Goal: Information Seeking & Learning: Learn about a topic

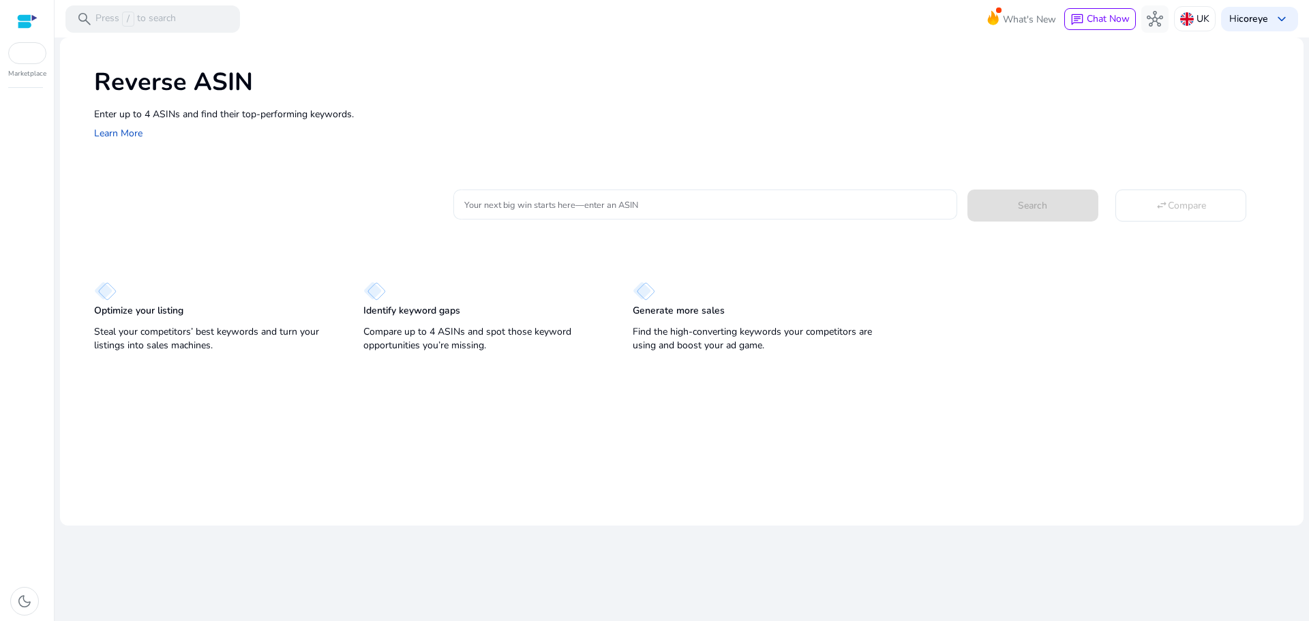
click at [619, 210] on input "Your next big win starts here—enter an ASIN" at bounding box center [704, 204] width 481 height 15
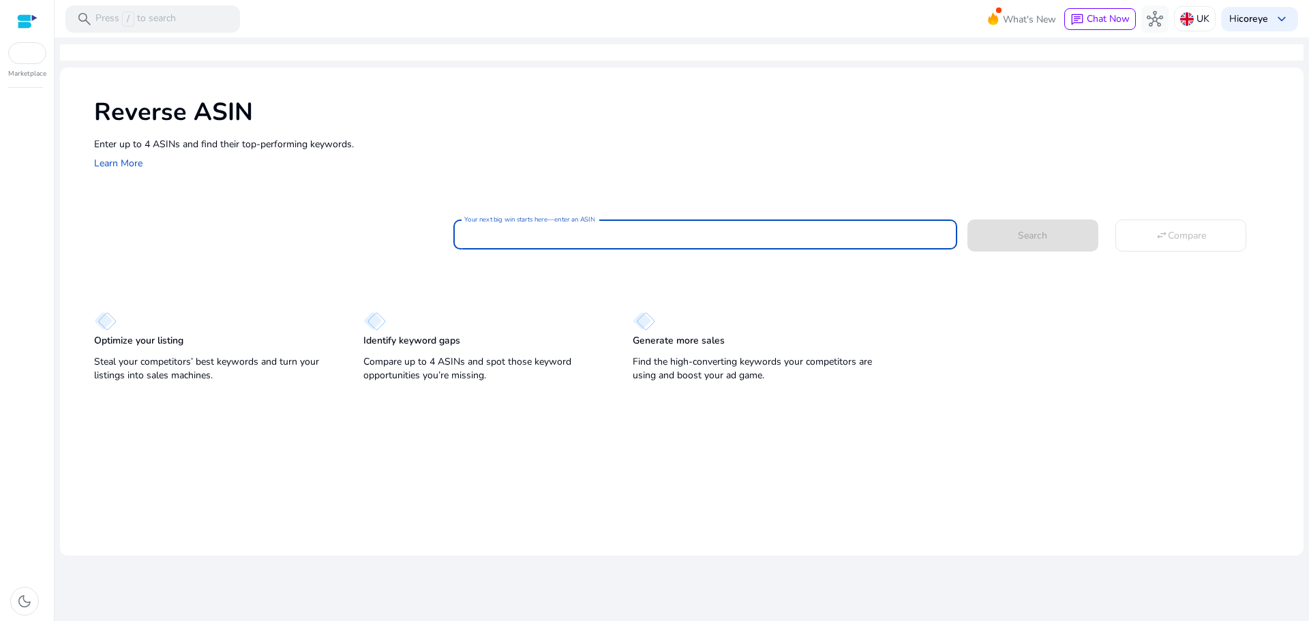
paste input "**********"
click at [967, 219] on button "Search" at bounding box center [1032, 234] width 131 height 31
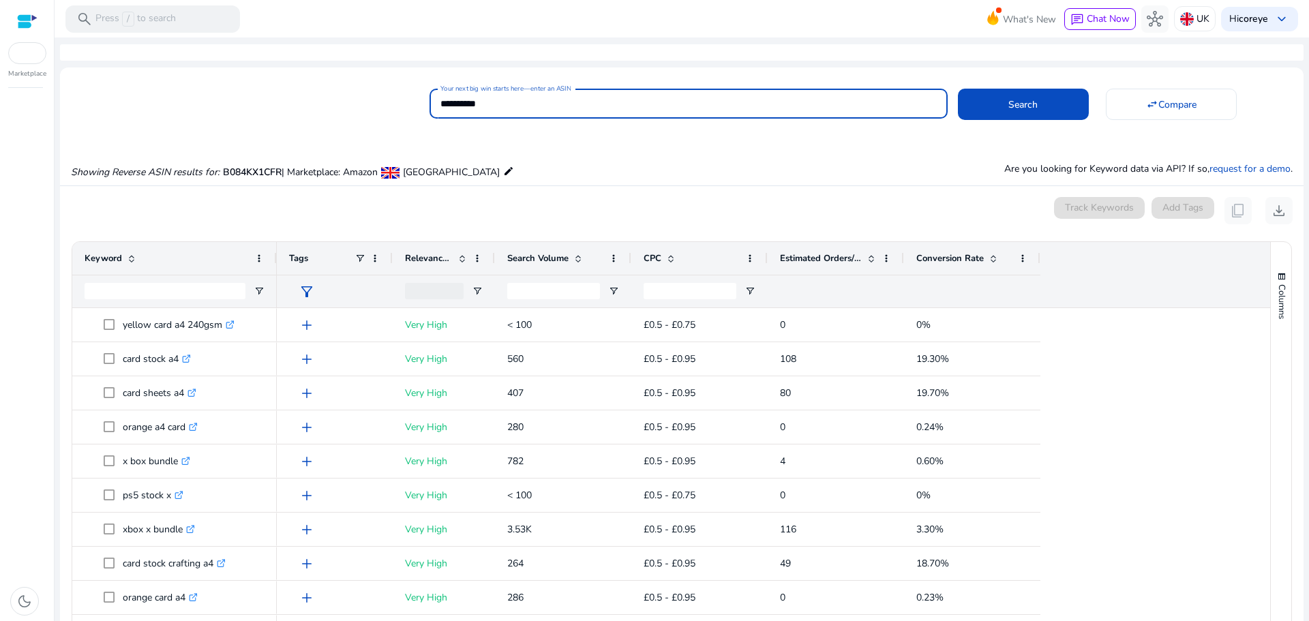
scroll to position [130, 0]
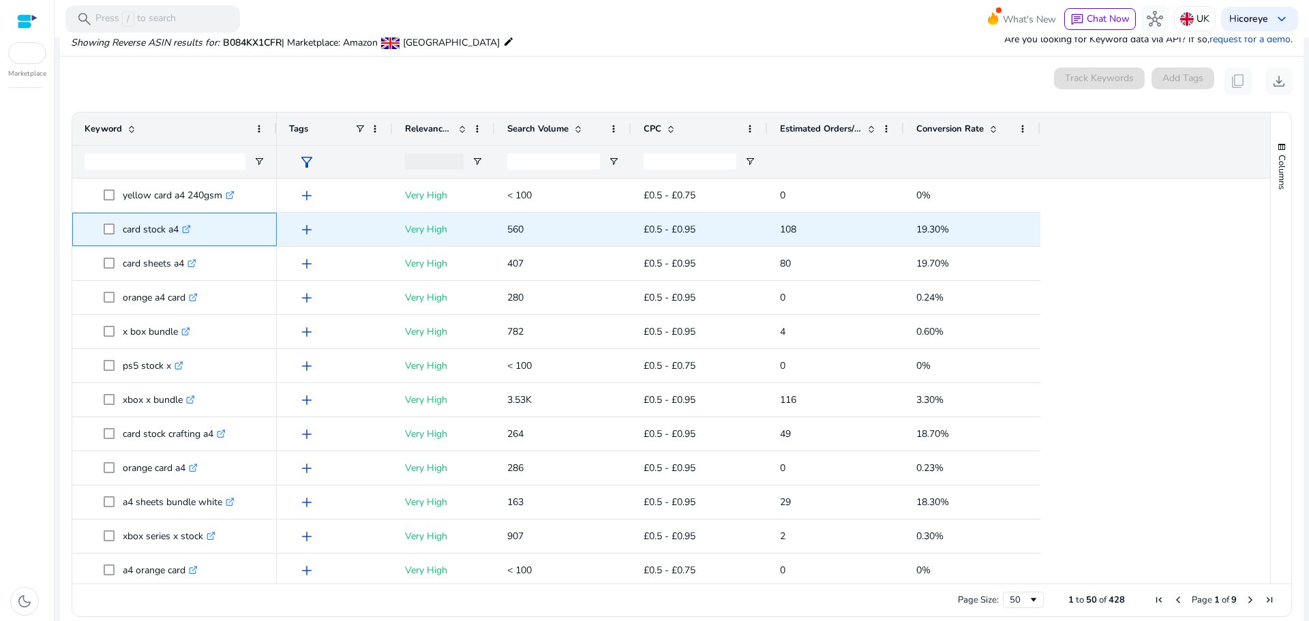
drag, startPoint x: 117, startPoint y: 232, endPoint x: 178, endPoint y: 234, distance: 61.4
click at [178, 234] on span "card stock a4 .st0{fill:#2c8af8}" at bounding box center [184, 229] width 161 height 28
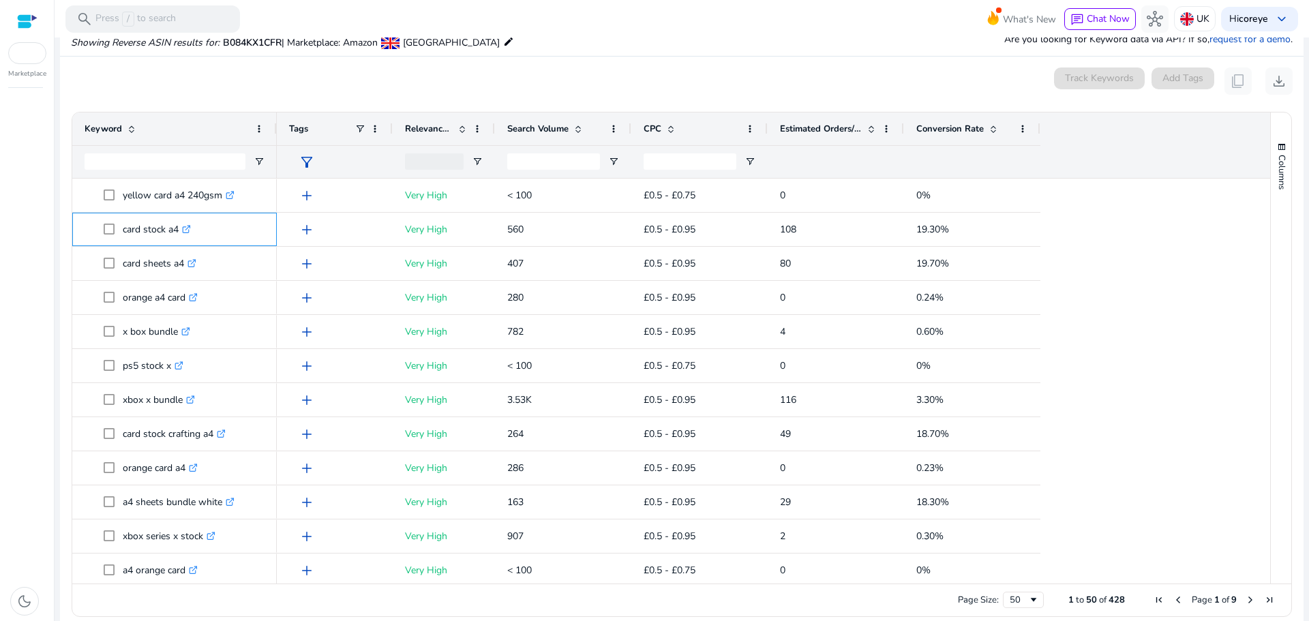
copy span "card stock a4"
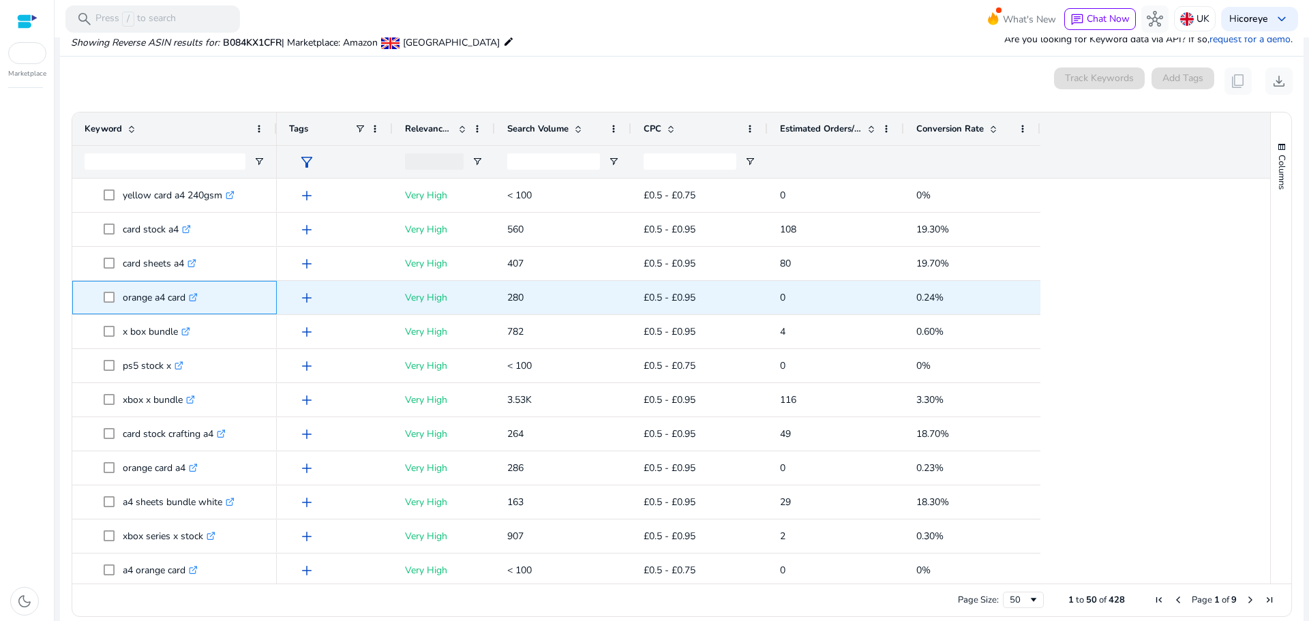
drag, startPoint x: 118, startPoint y: 302, endPoint x: 186, endPoint y: 303, distance: 68.2
click at [186, 303] on span "orange a4 card .st0{fill:#2c8af8}" at bounding box center [184, 298] width 161 height 28
copy span "orange a4 card"
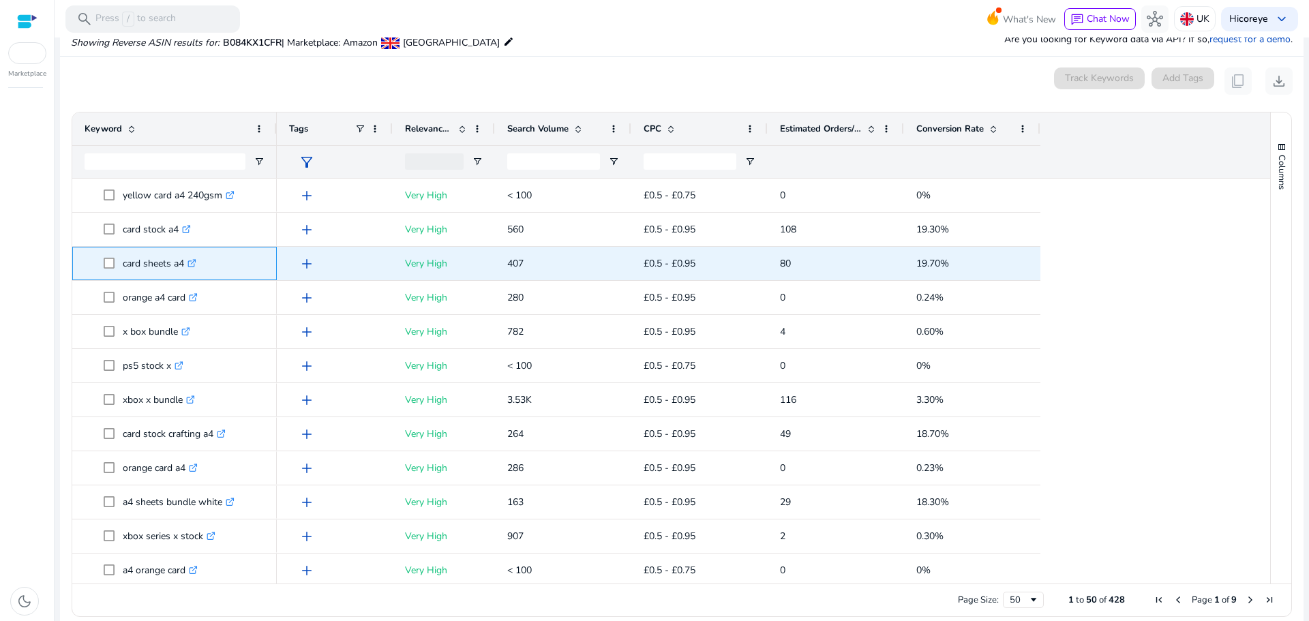
drag, startPoint x: 118, startPoint y: 259, endPoint x: 184, endPoint y: 260, distance: 66.1
click at [184, 260] on span "card sheets a4 .st0{fill:#2c8af8}" at bounding box center [184, 263] width 161 height 28
copy span "card sheets a4"
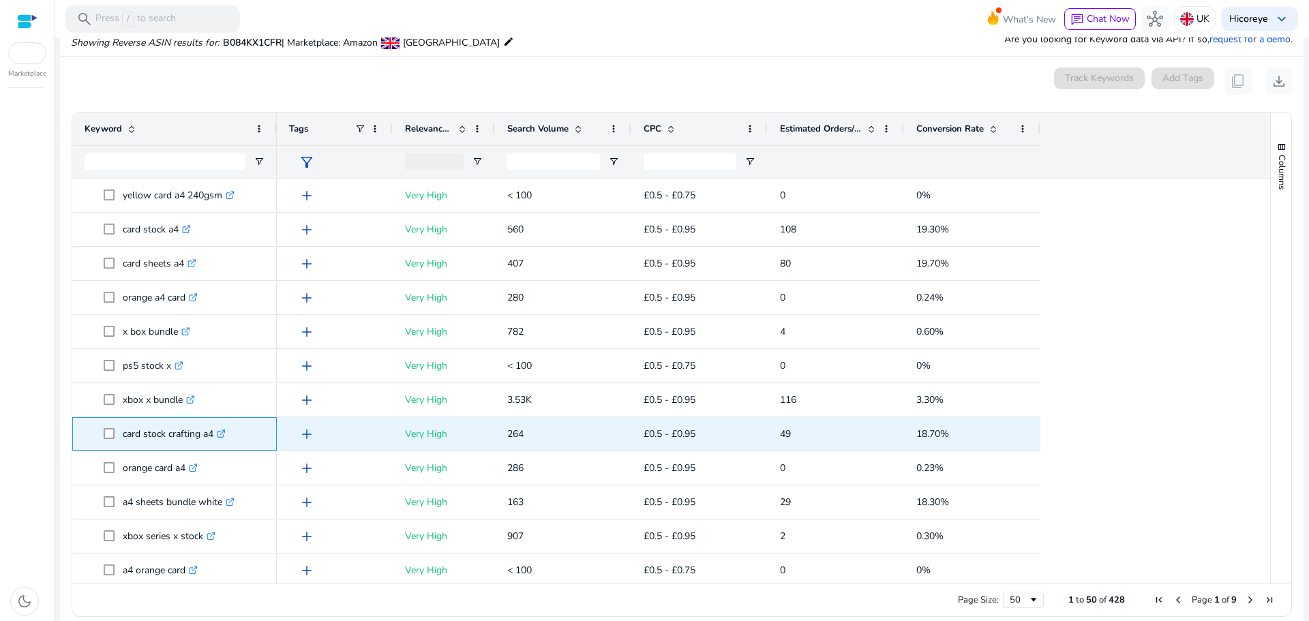
drag, startPoint x: 124, startPoint y: 432, endPoint x: 214, endPoint y: 435, distance: 90.0
click at [214, 435] on p "card stock crafting a4 .st0{fill:#2c8af8}" at bounding box center [174, 434] width 103 height 28
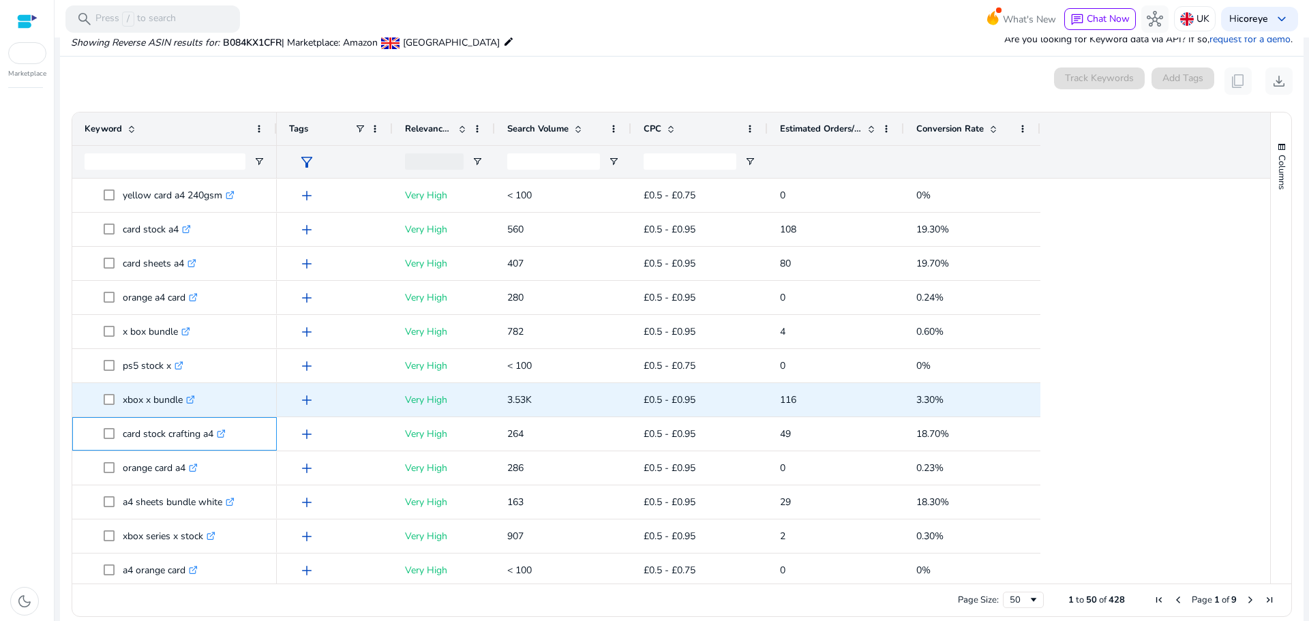
copy p "card stock crafting a4"
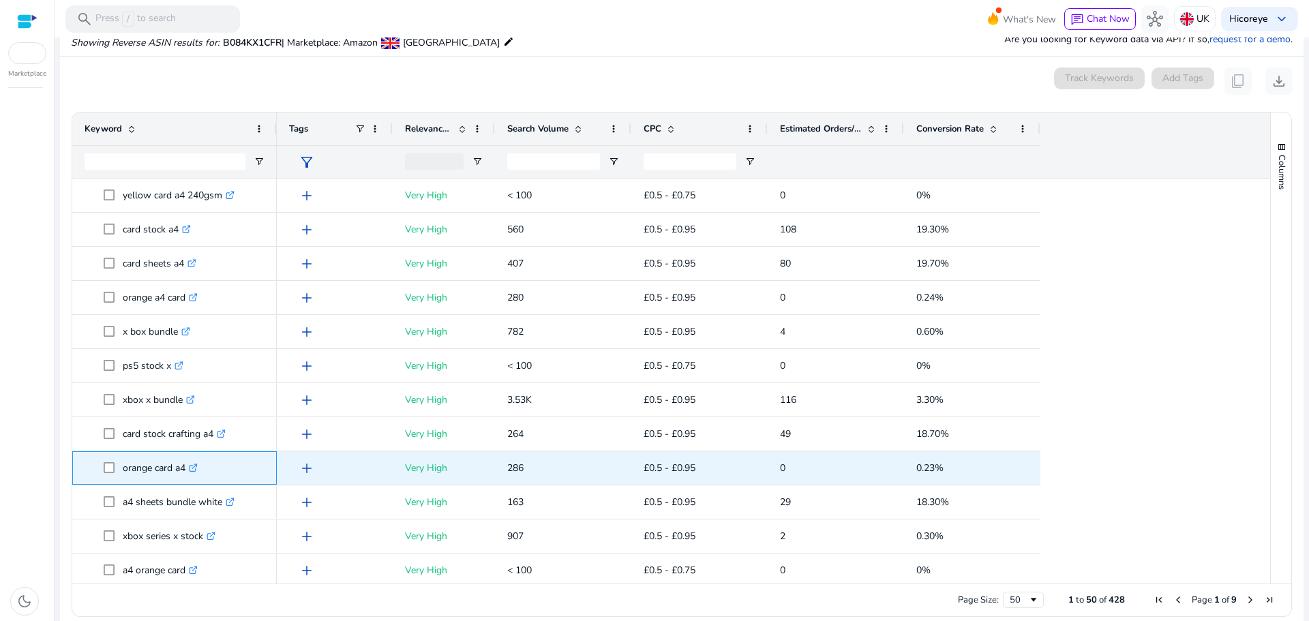
drag, startPoint x: 123, startPoint y: 467, endPoint x: 185, endPoint y: 473, distance: 62.3
click at [185, 473] on p "orange card a4 .st0{fill:#2c8af8}" at bounding box center [160, 468] width 75 height 28
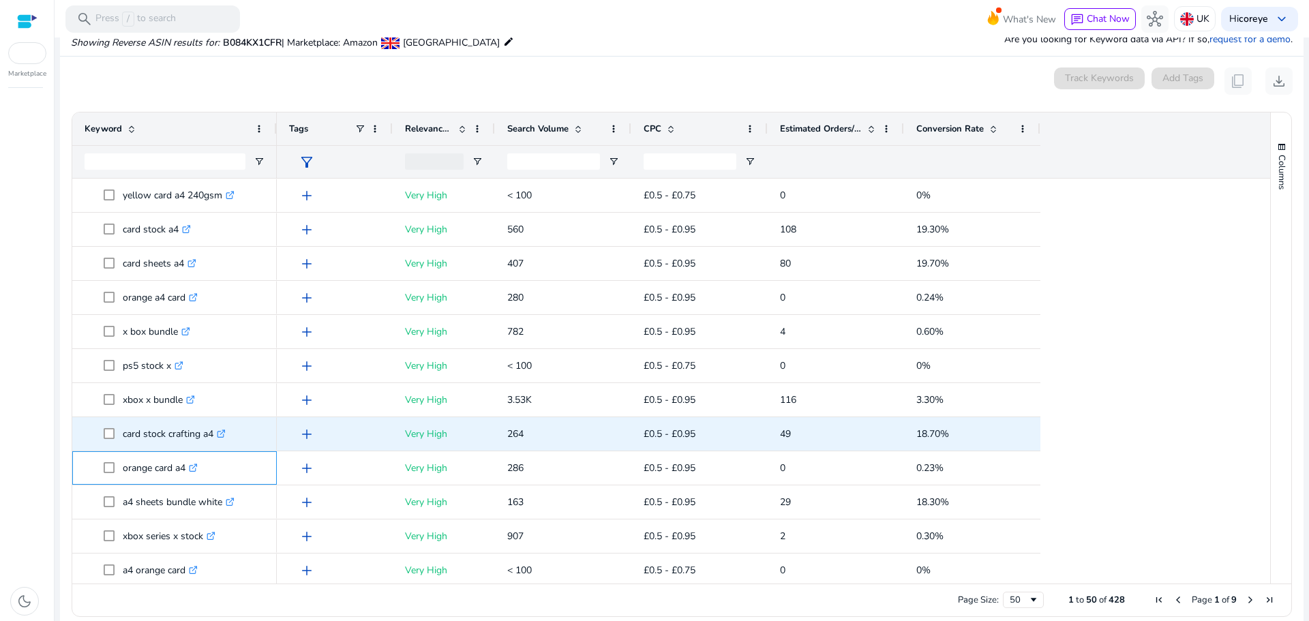
copy p "orange card a4"
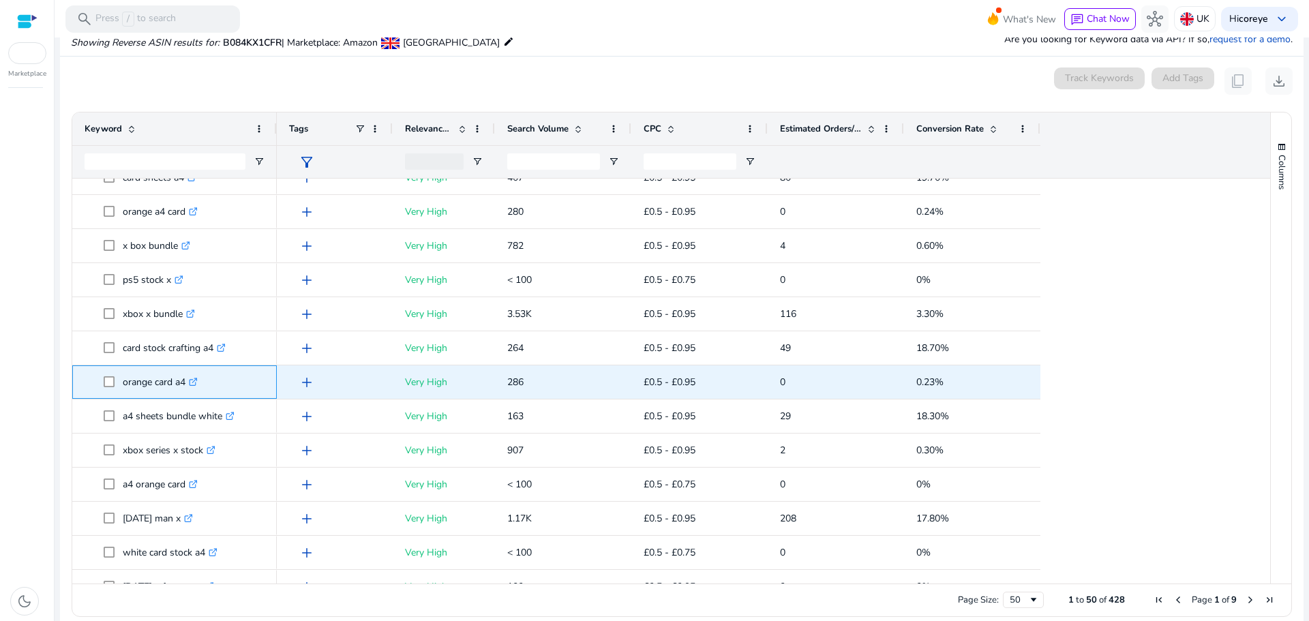
scroll to position [136, 0]
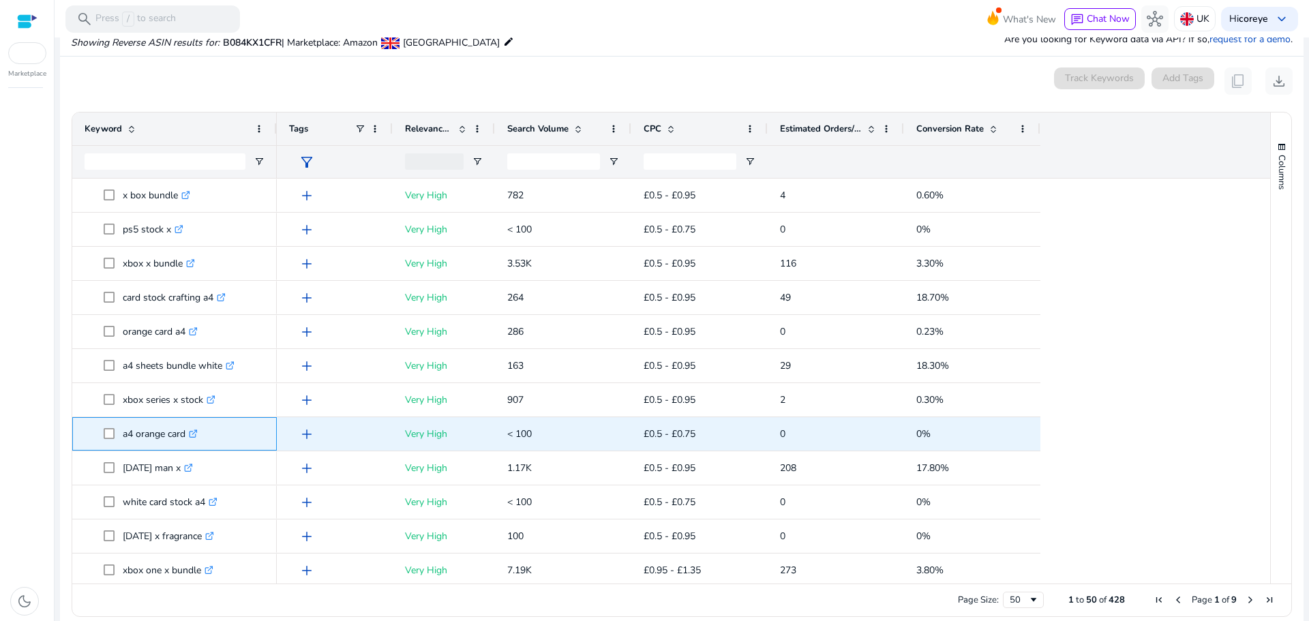
drag, startPoint x: 125, startPoint y: 433, endPoint x: 187, endPoint y: 427, distance: 62.4
click at [187, 427] on p "a4 orange card .st0{fill:#2c8af8}" at bounding box center [160, 434] width 75 height 28
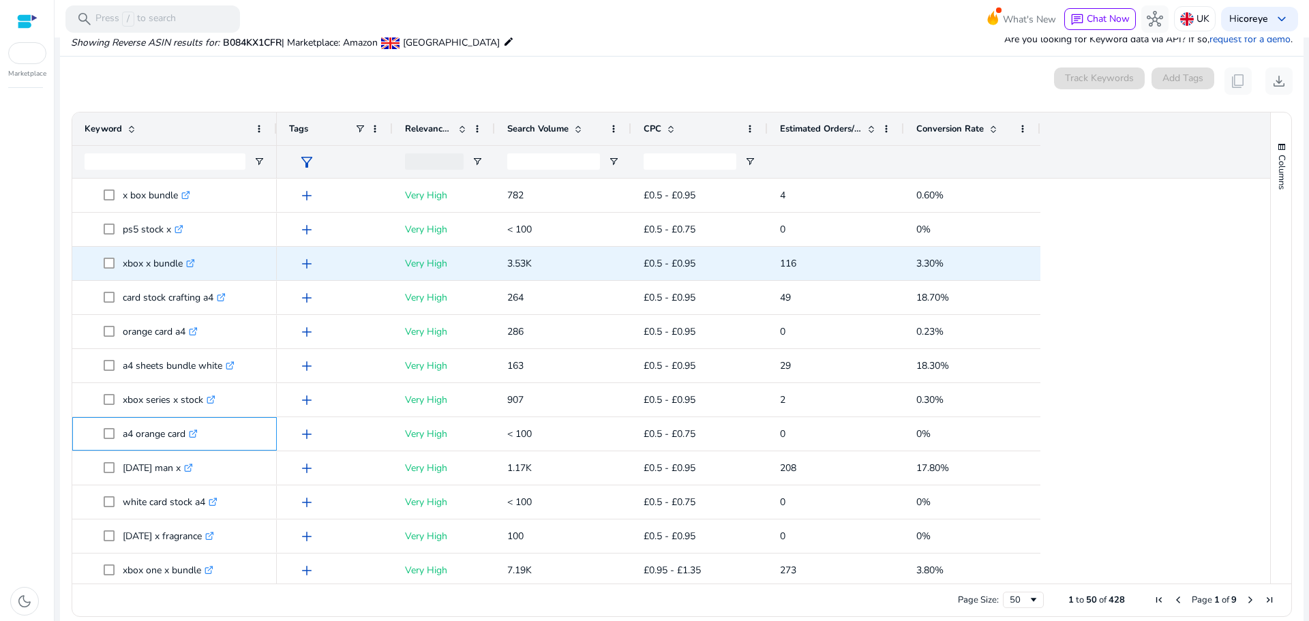
copy p "a4 orange card"
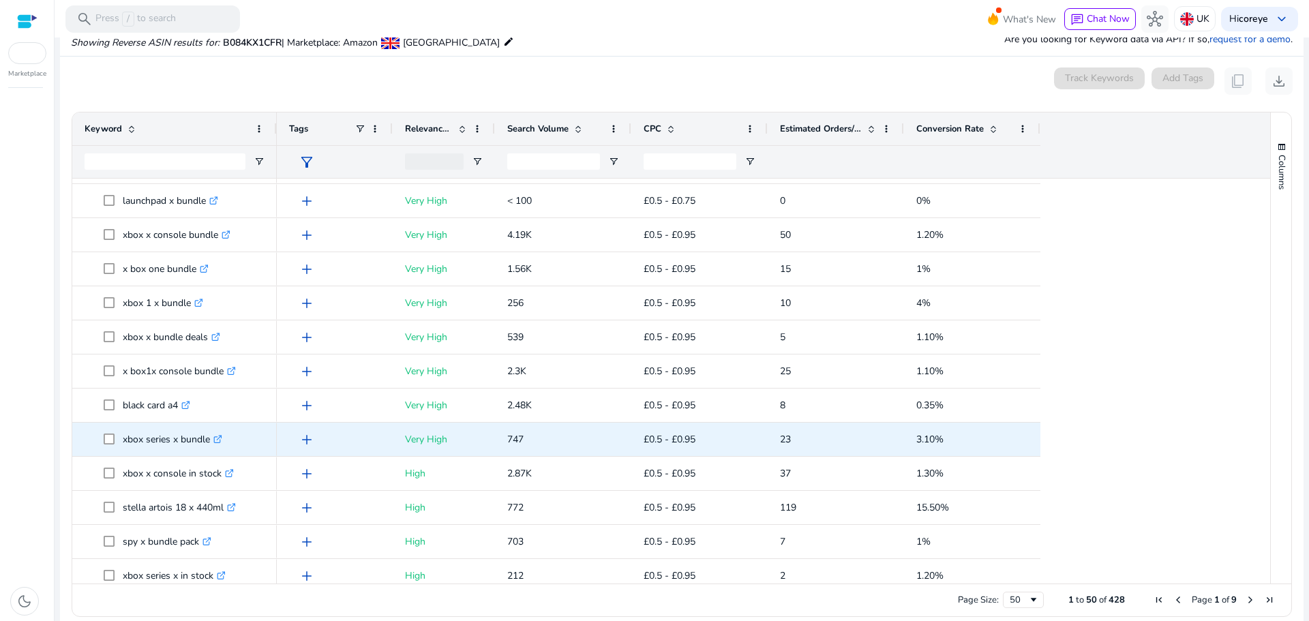
scroll to position [545, 0]
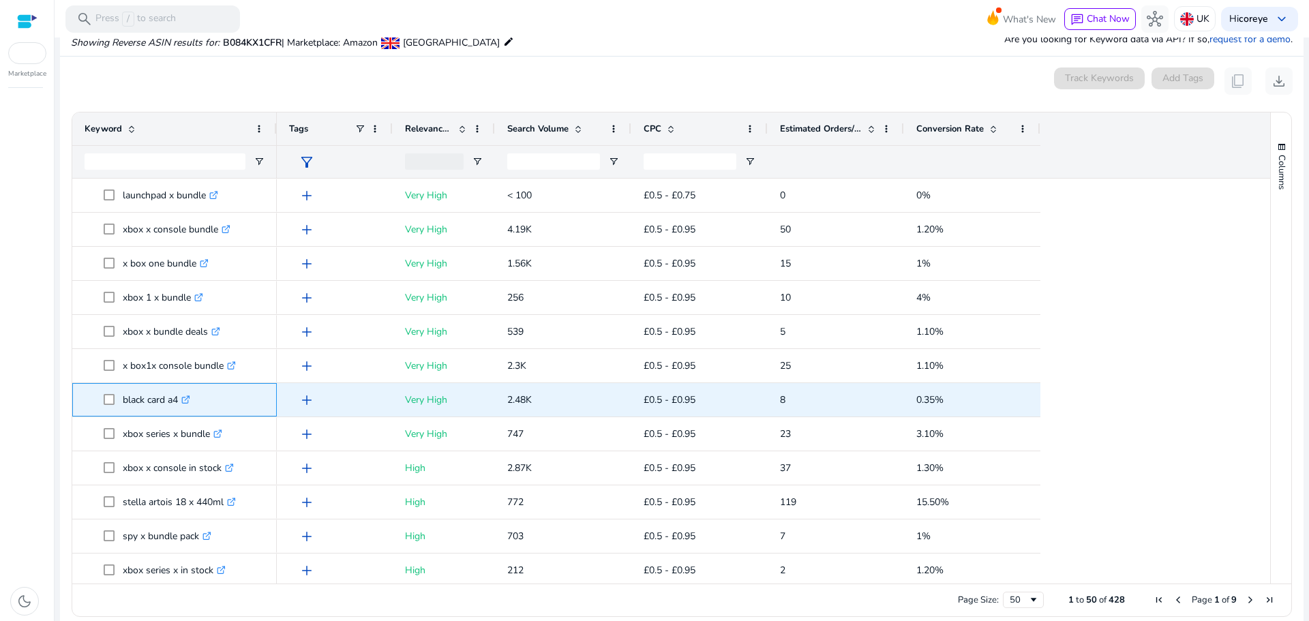
drag, startPoint x: 124, startPoint y: 400, endPoint x: 179, endPoint y: 401, distance: 54.5
click at [179, 401] on p "black card a4 .st0{fill:#2c8af8}" at bounding box center [156, 400] width 67 height 28
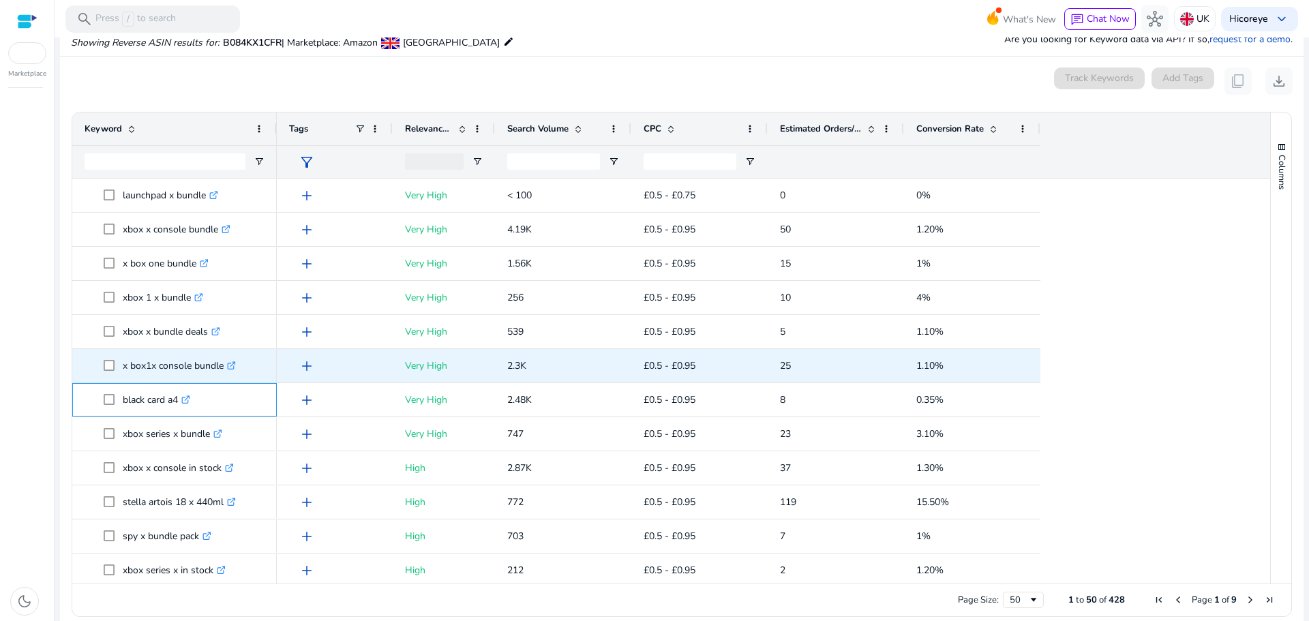
copy p "black card a4"
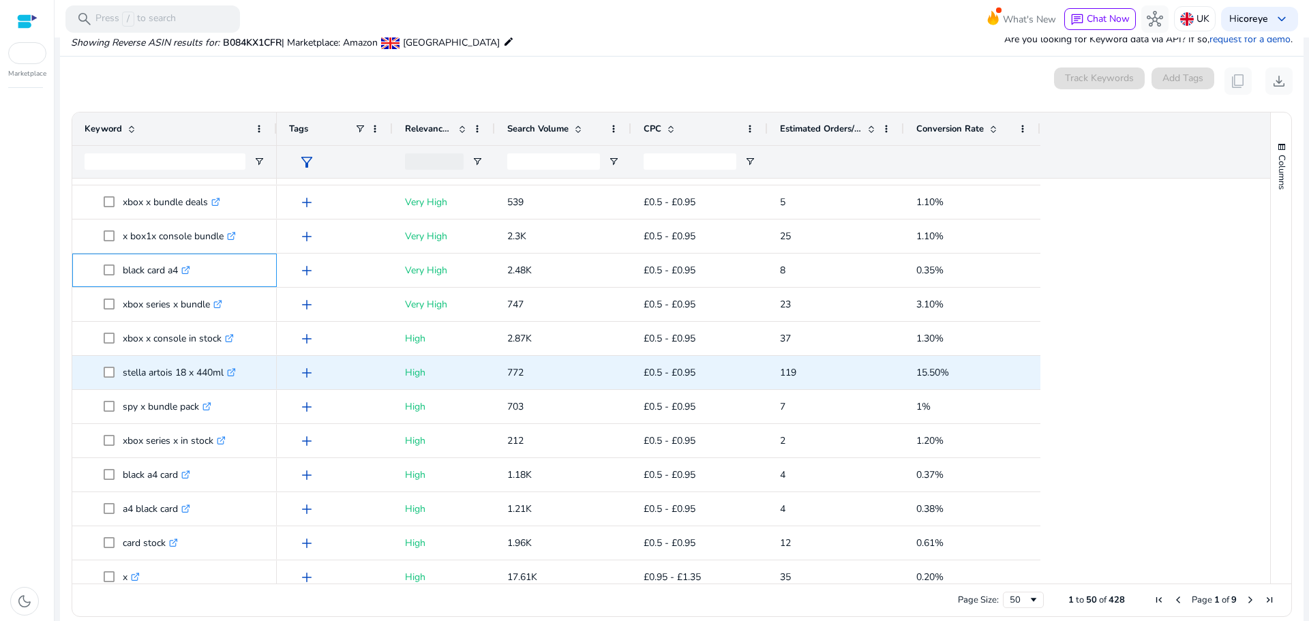
scroll to position [750, 0]
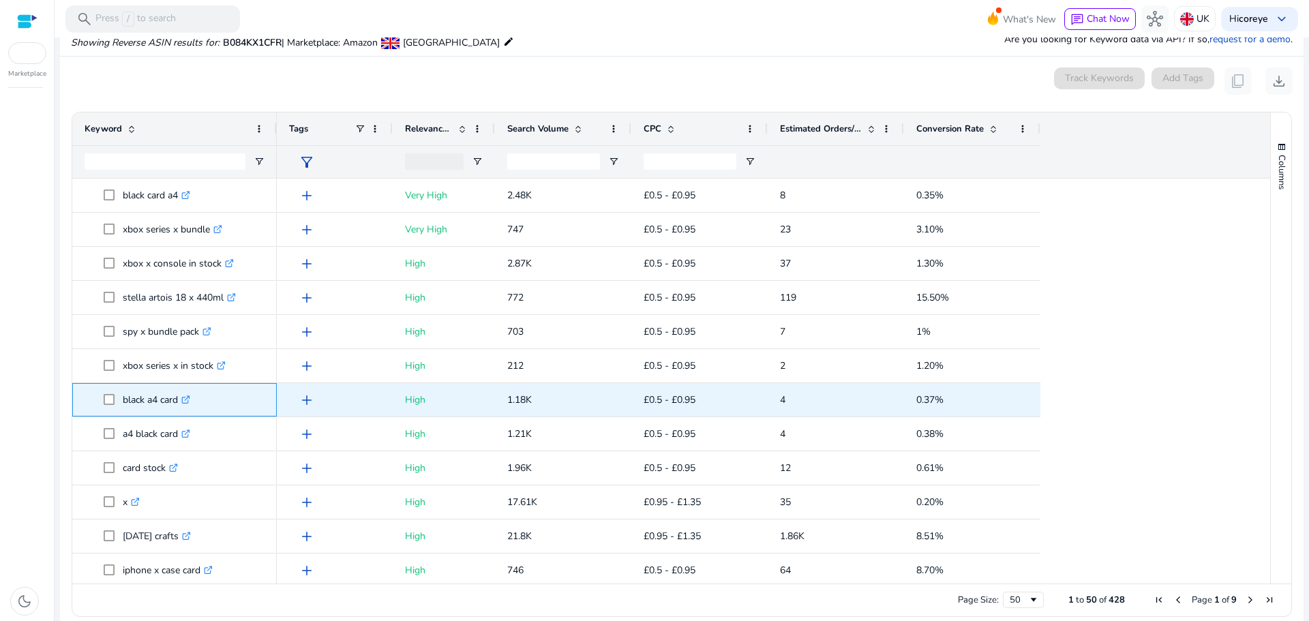
drag, startPoint x: 118, startPoint y: 399, endPoint x: 180, endPoint y: 407, distance: 62.5
click at [180, 407] on span "black a4 card .st0{fill:#2c8af8}" at bounding box center [184, 400] width 161 height 28
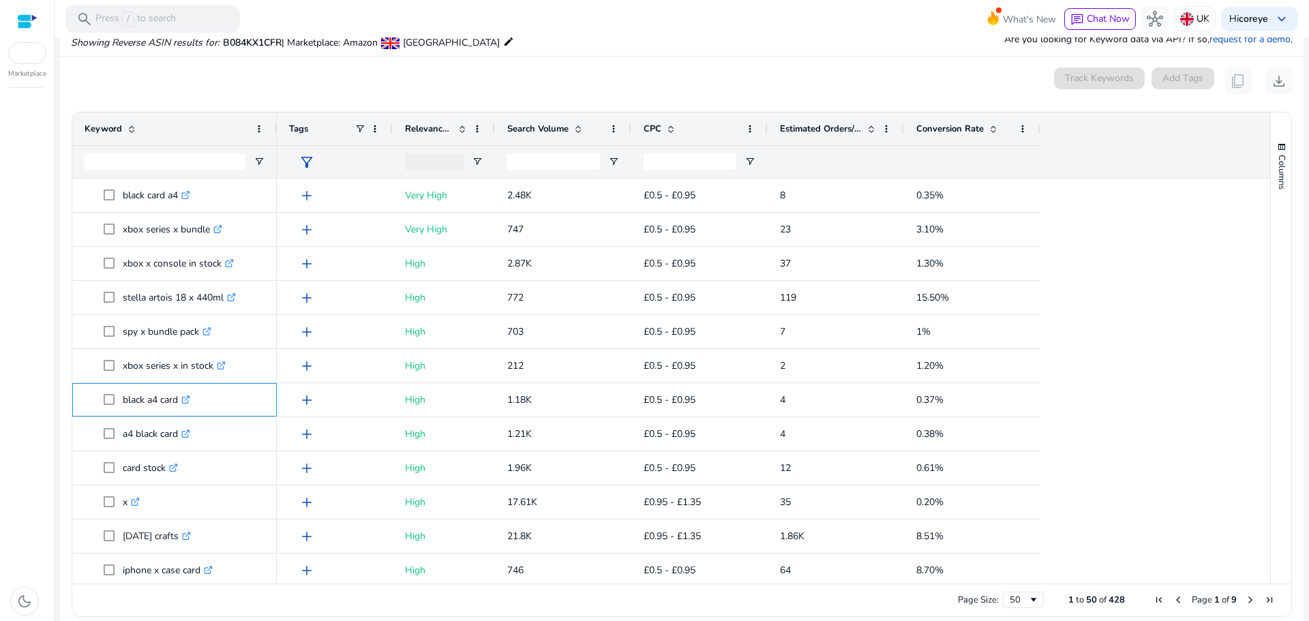
copy span "black a4 card"
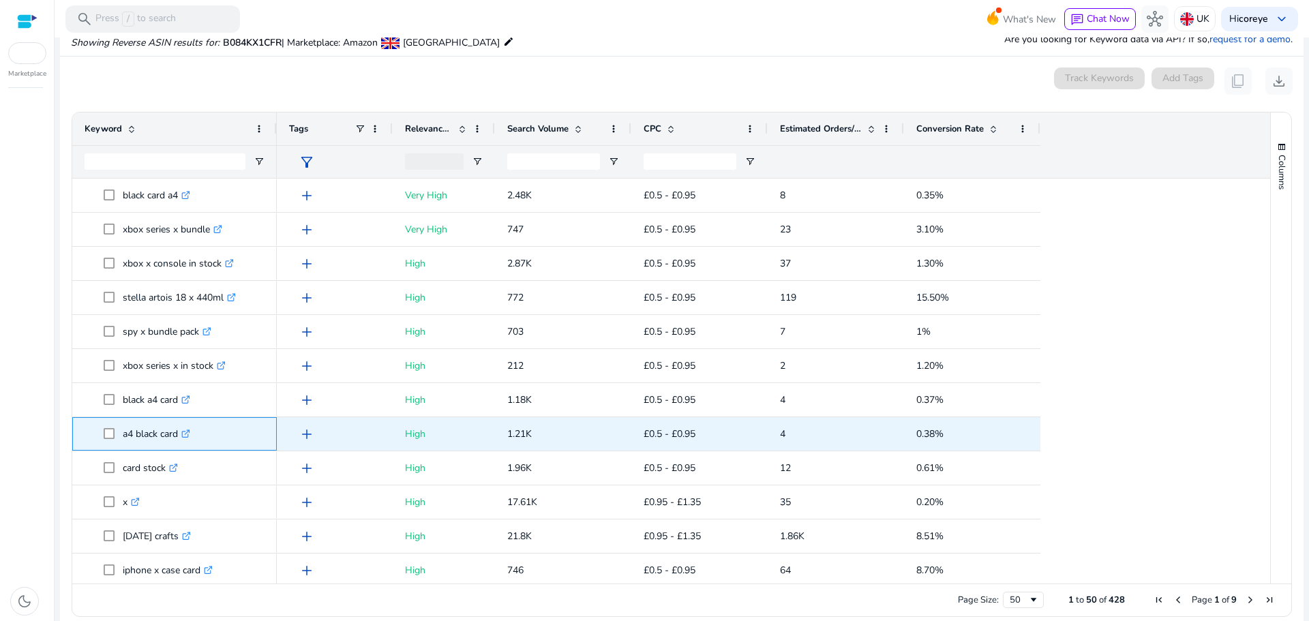
drag, startPoint x: 119, startPoint y: 431, endPoint x: 179, endPoint y: 428, distance: 60.1
click at [179, 428] on span "a4 black card .st0{fill:#2c8af8}" at bounding box center [184, 434] width 161 height 28
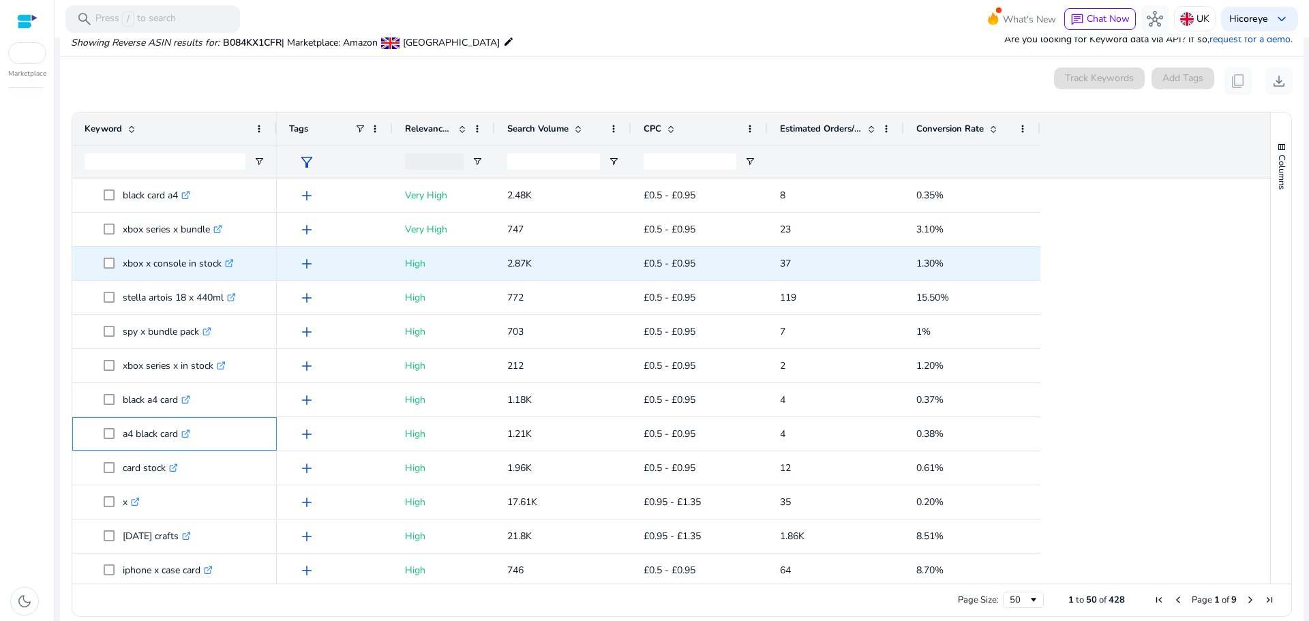
copy span "a4 black card"
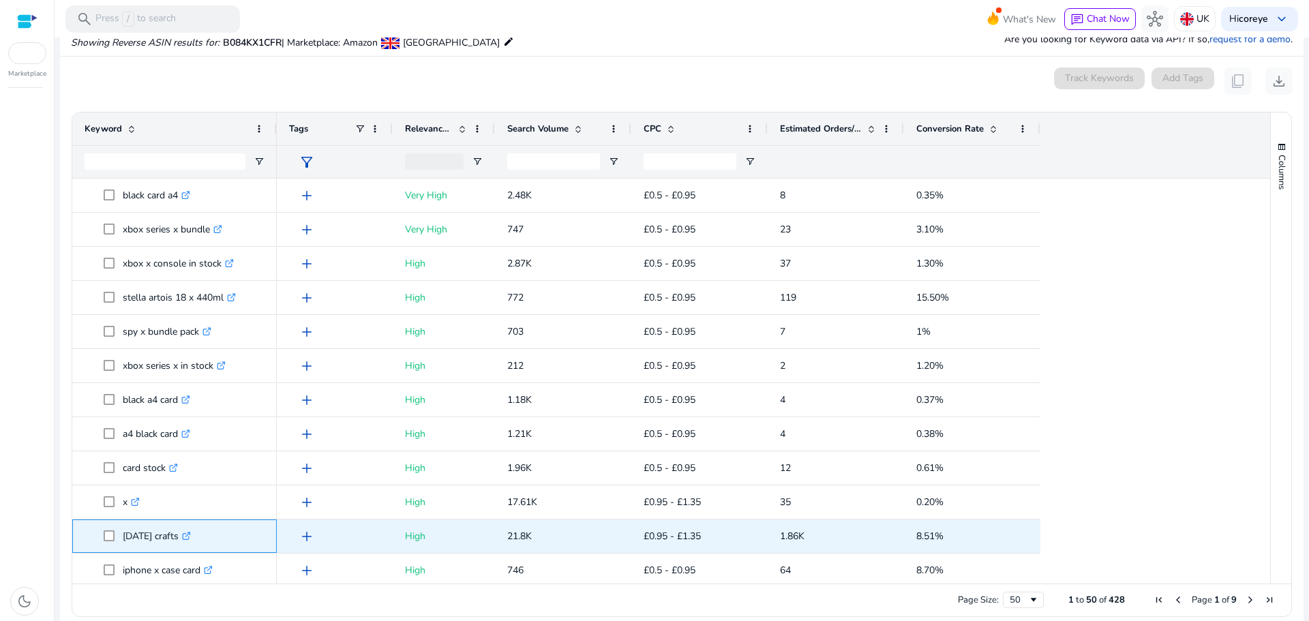
drag, startPoint x: 122, startPoint y: 536, endPoint x: 195, endPoint y: 542, distance: 73.2
click at [195, 542] on span "[DATE] crafts .st0{fill:#2c8af8}" at bounding box center [184, 536] width 161 height 28
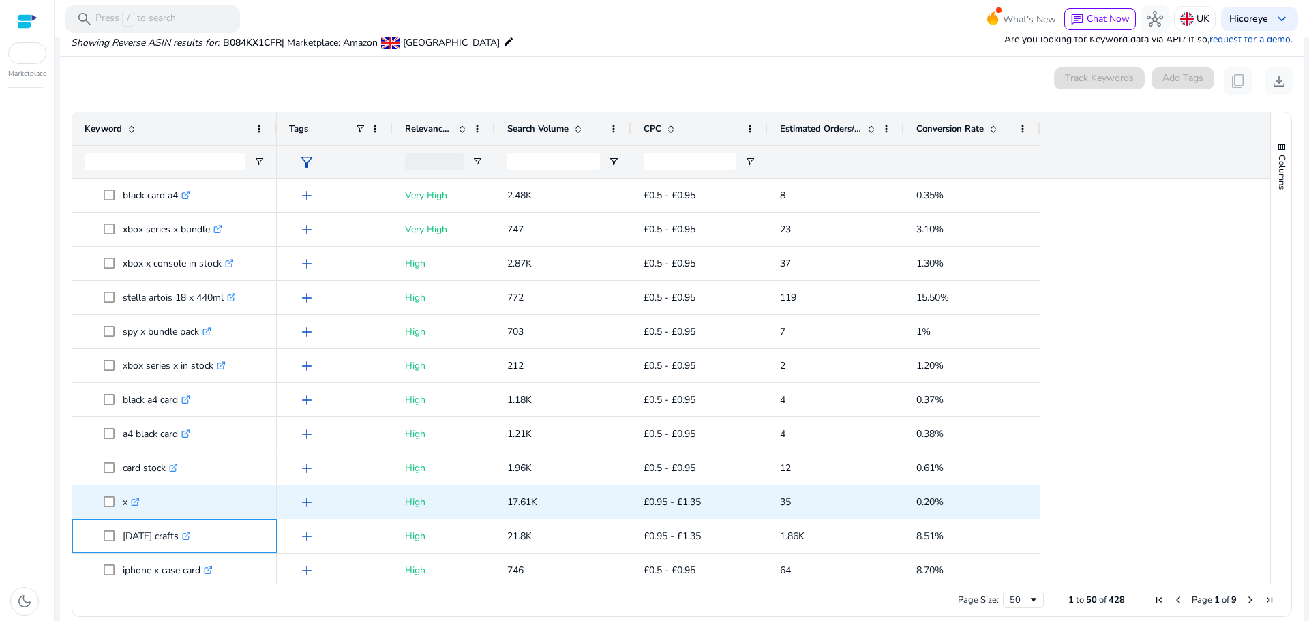
copy span "[DATE] crafts"
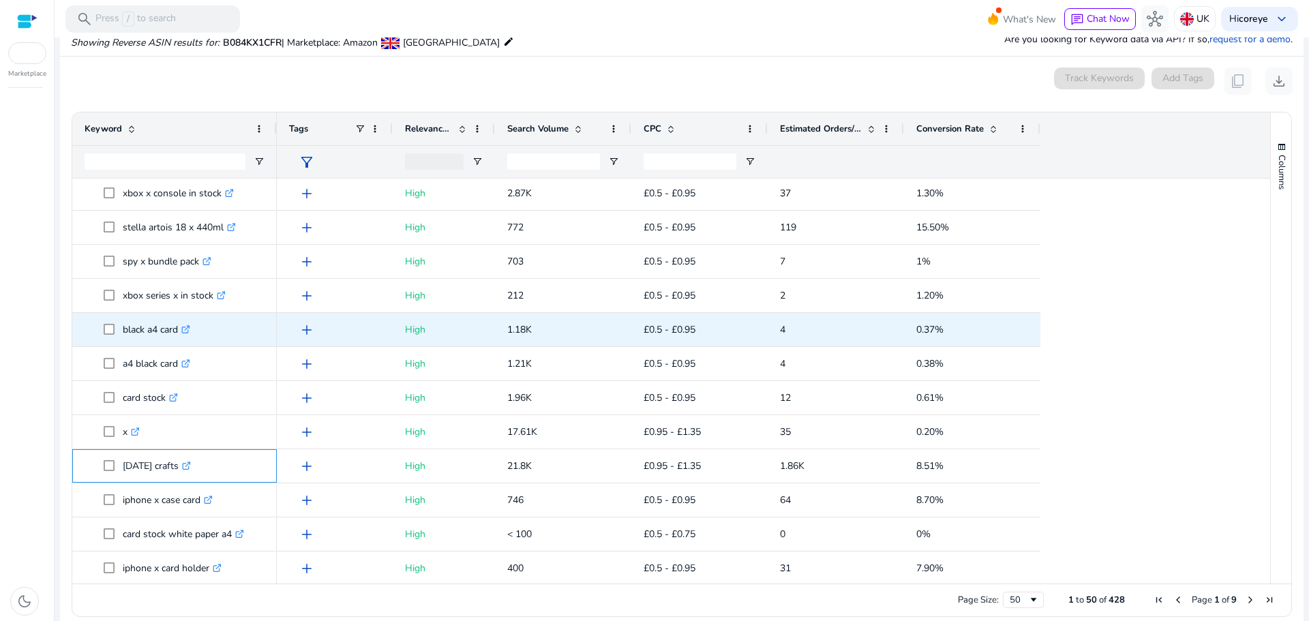
scroll to position [0, 0]
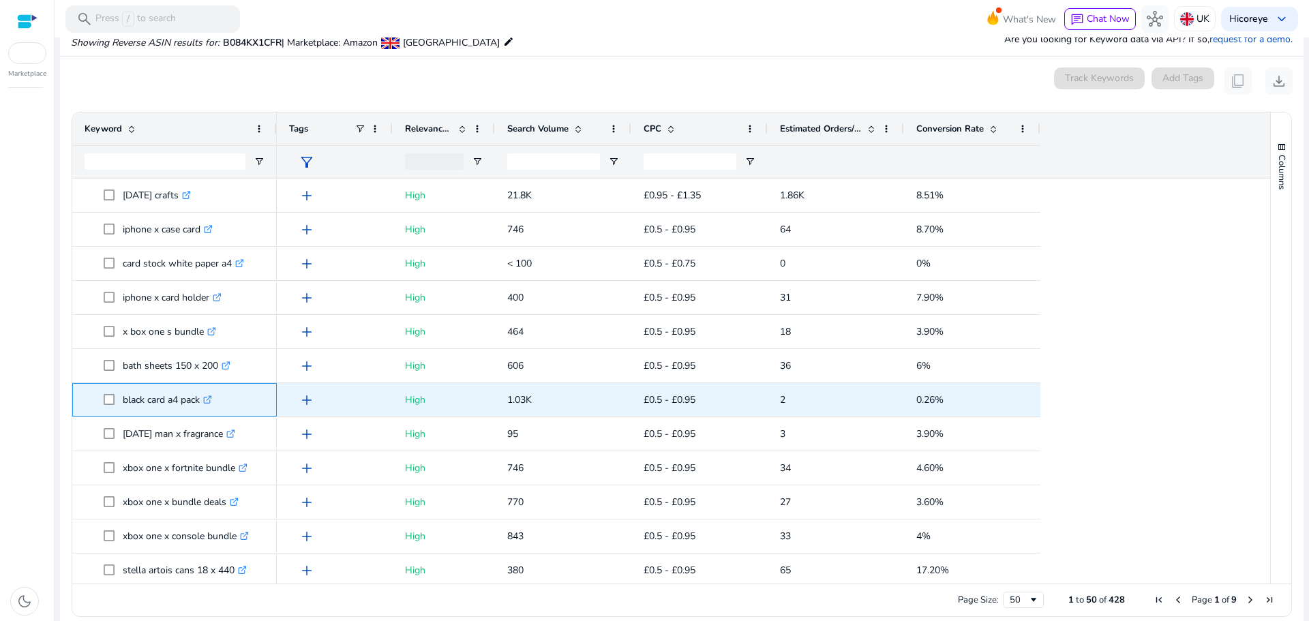
drag, startPoint x: 119, startPoint y: 397, endPoint x: 202, endPoint y: 414, distance: 84.2
click at [202, 414] on div "black card a4 pack .st0{fill:#2c8af8}" at bounding box center [175, 400] width 180 height 32
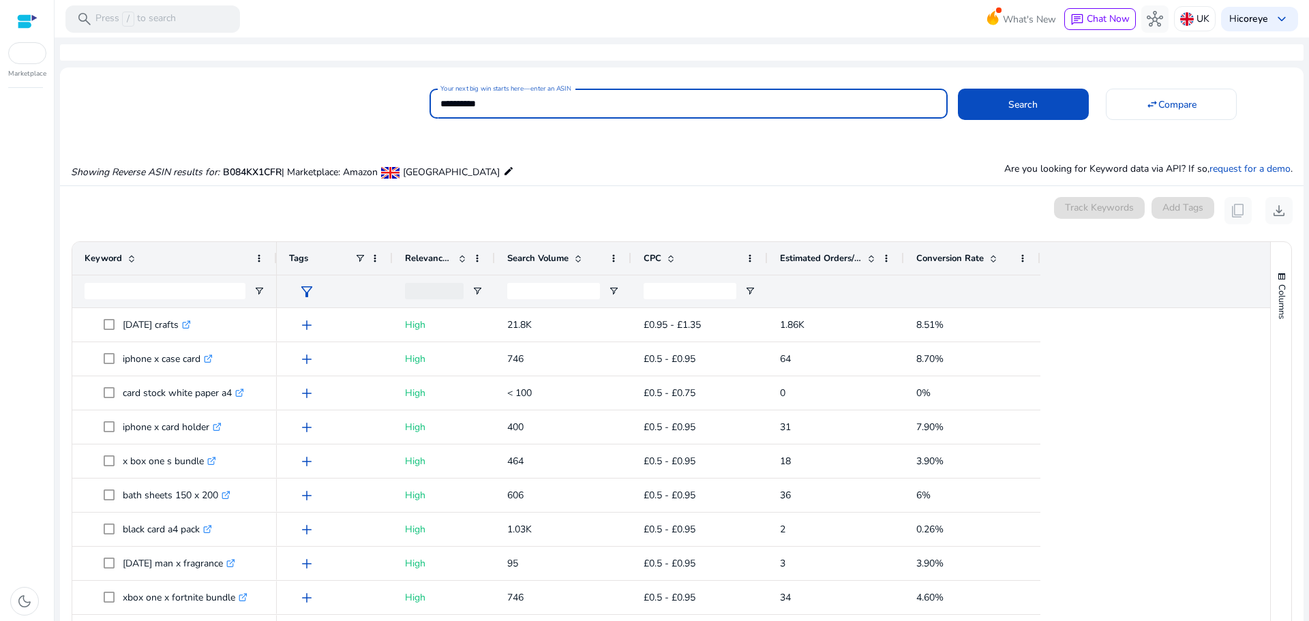
drag, startPoint x: 541, startPoint y: 107, endPoint x: 370, endPoint y: 108, distance: 171.1
click at [370, 108] on div "**********" at bounding box center [676, 101] width 1232 height 33
paste input
type input "**********"
click at [996, 93] on span at bounding box center [1023, 104] width 131 height 33
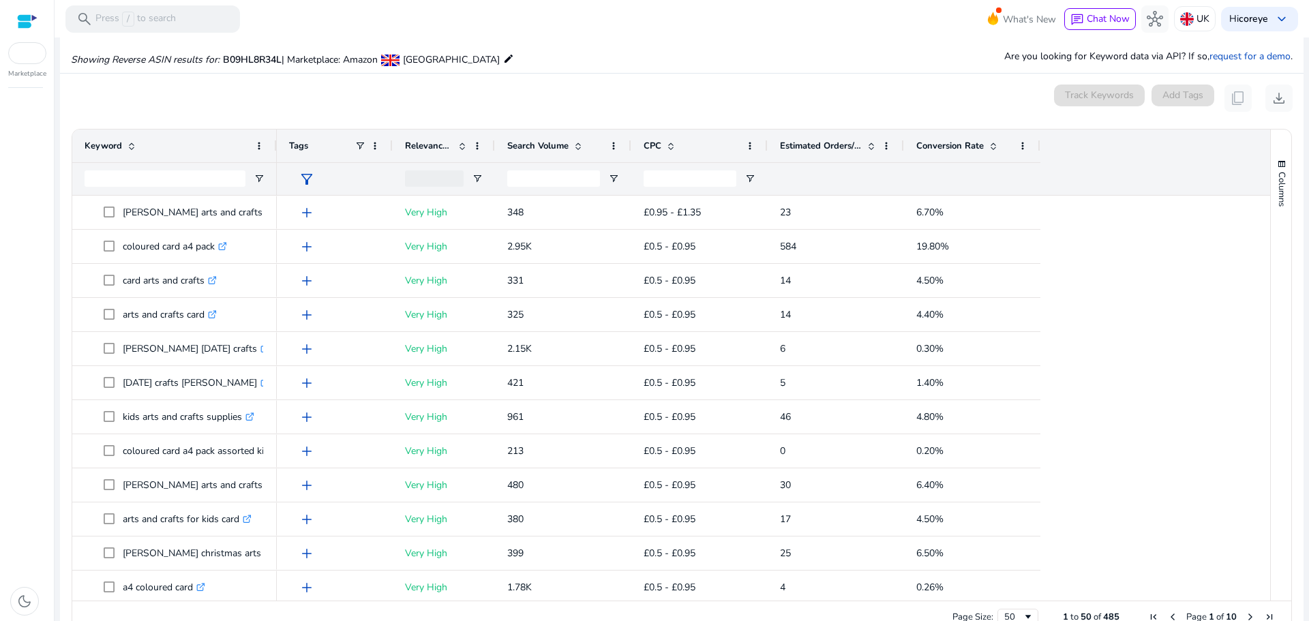
scroll to position [130, 0]
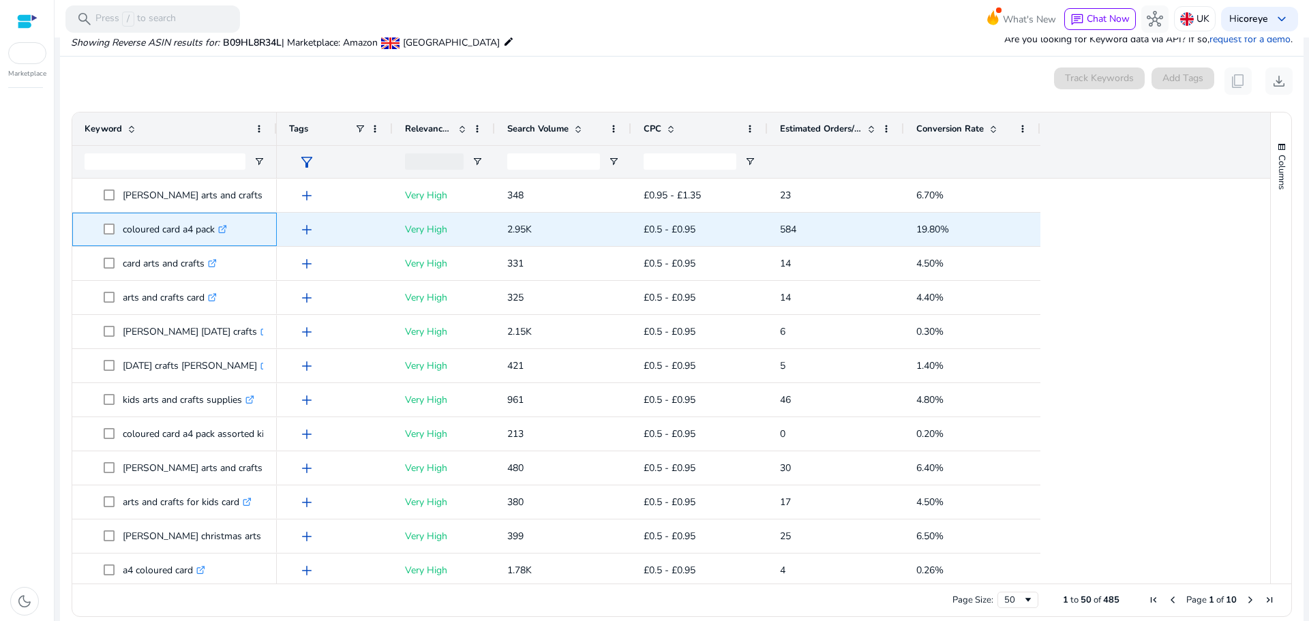
drag, startPoint x: 118, startPoint y: 226, endPoint x: 217, endPoint y: 236, distance: 100.0
click at [217, 236] on span "coloured card a4 pack .st0{fill:#2c8af8}" at bounding box center [184, 229] width 161 height 28
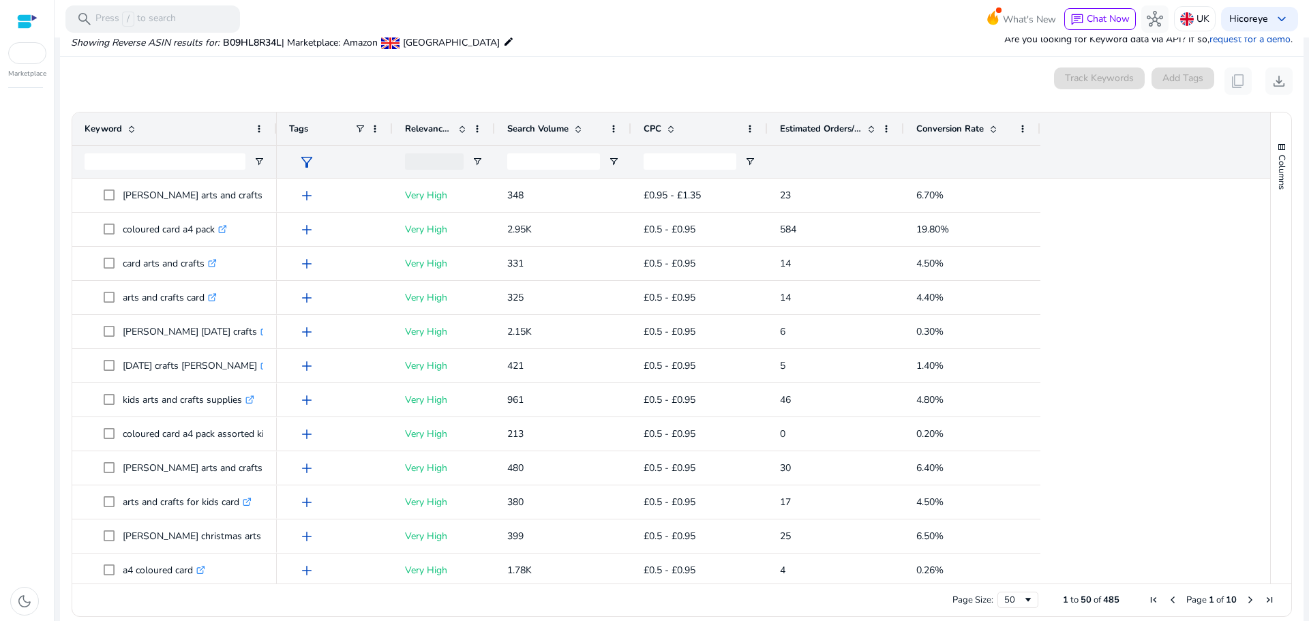
click at [0, 271] on div "dark_mode" at bounding box center [27, 358] width 54 height 525
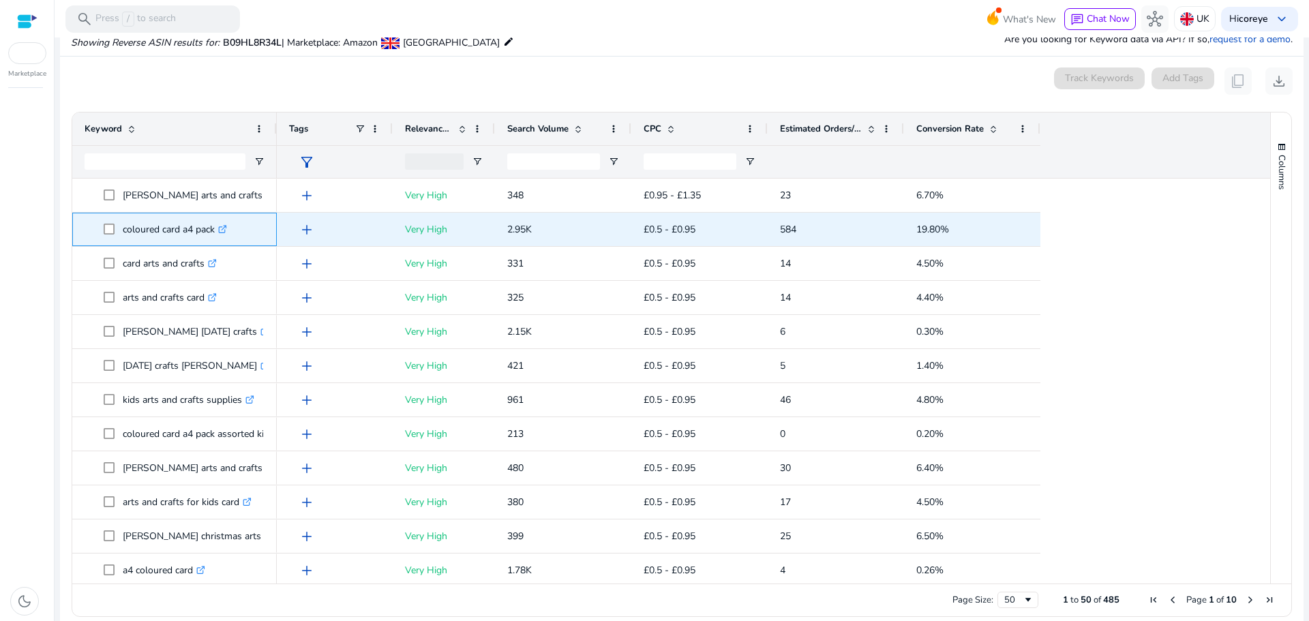
drag, startPoint x: 123, startPoint y: 226, endPoint x: 214, endPoint y: 233, distance: 91.0
click at [214, 233] on p "coloured card a4 pack .st0{fill:#2c8af8}" at bounding box center [175, 229] width 104 height 28
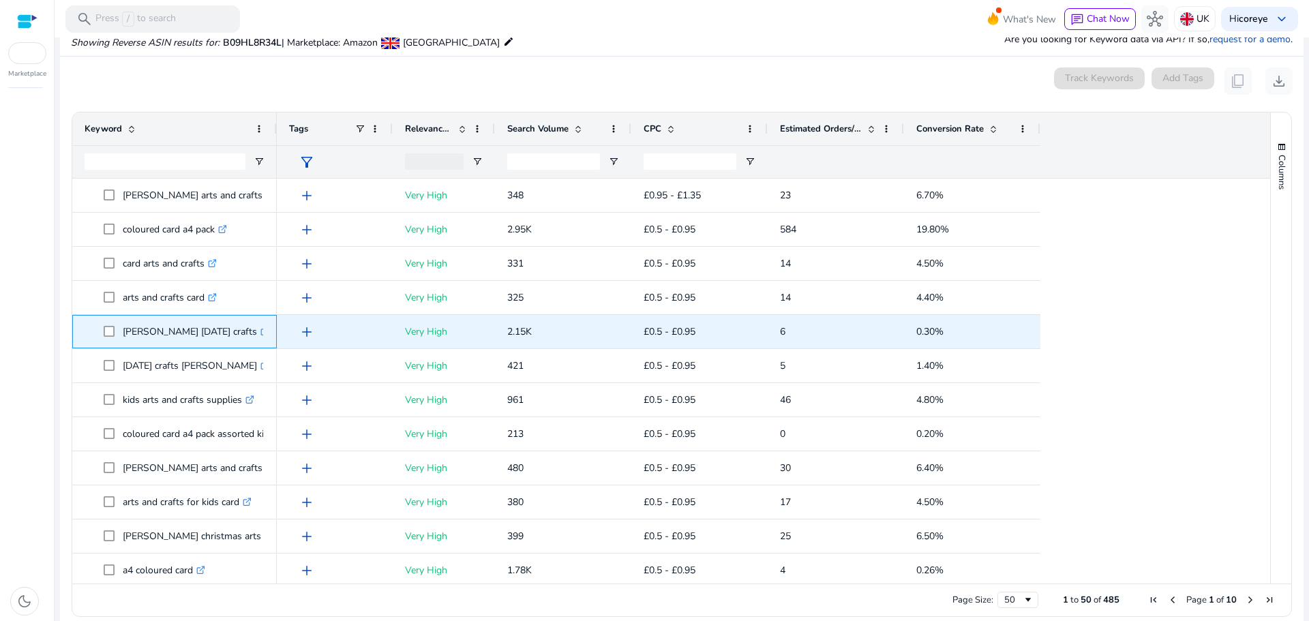
drag, startPoint x: 122, startPoint y: 330, endPoint x: 240, endPoint y: 335, distance: 118.0
click at [240, 335] on span "[PERSON_NAME] [DATE] crafts .st0{fill:#2c8af8}" at bounding box center [184, 332] width 161 height 28
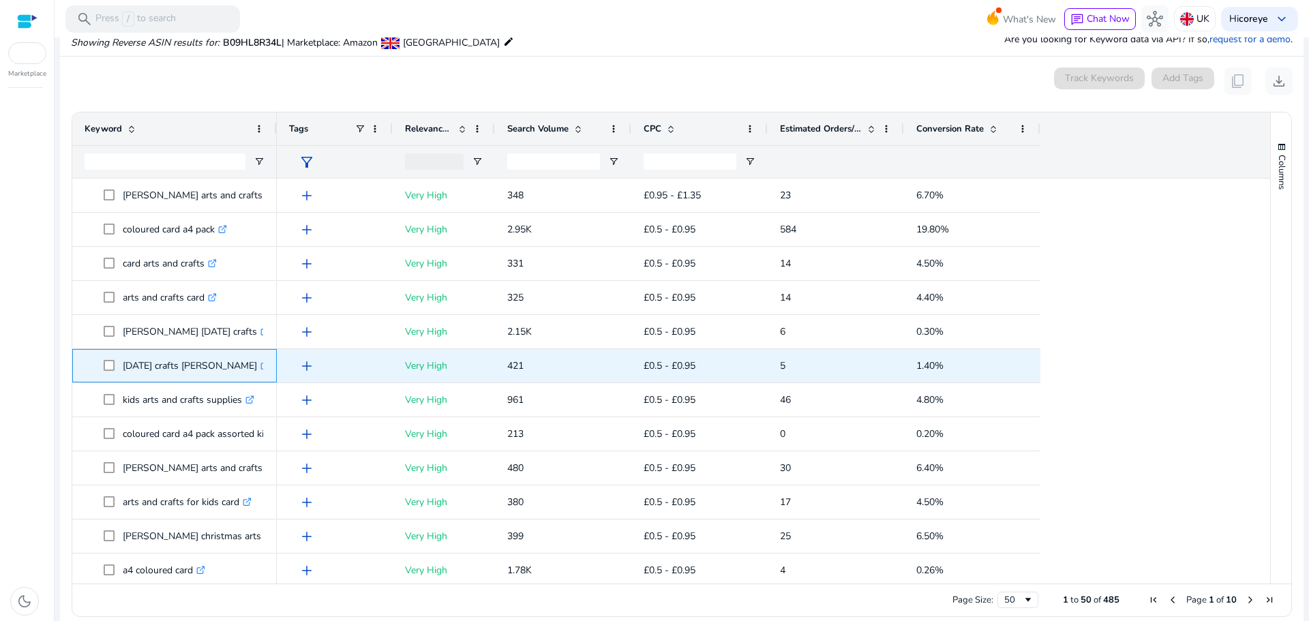
drag, startPoint x: 123, startPoint y: 362, endPoint x: 241, endPoint y: 361, distance: 117.9
click at [239, 359] on p "[DATE] crafts [PERSON_NAME] .st0{fill:#2c8af8}" at bounding box center [196, 366] width 147 height 28
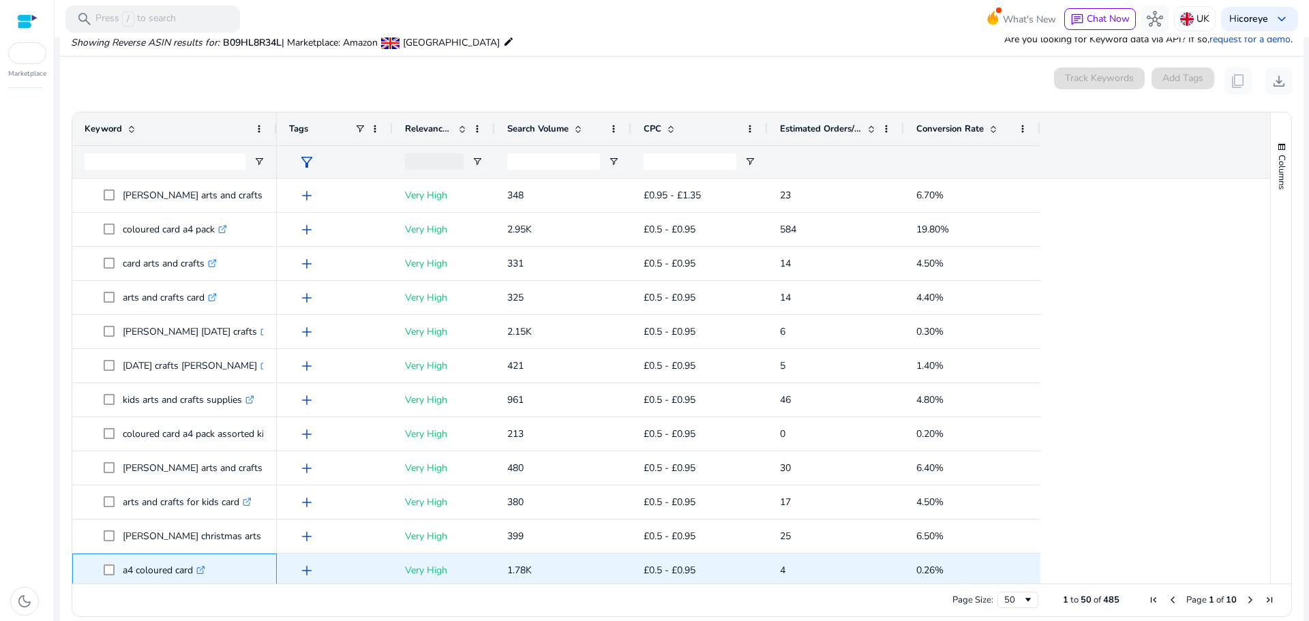
drag, startPoint x: 119, startPoint y: 562, endPoint x: 192, endPoint y: 564, distance: 72.3
click at [192, 564] on span "a4 coloured card .st0{fill:#2c8af8}" at bounding box center [184, 570] width 161 height 28
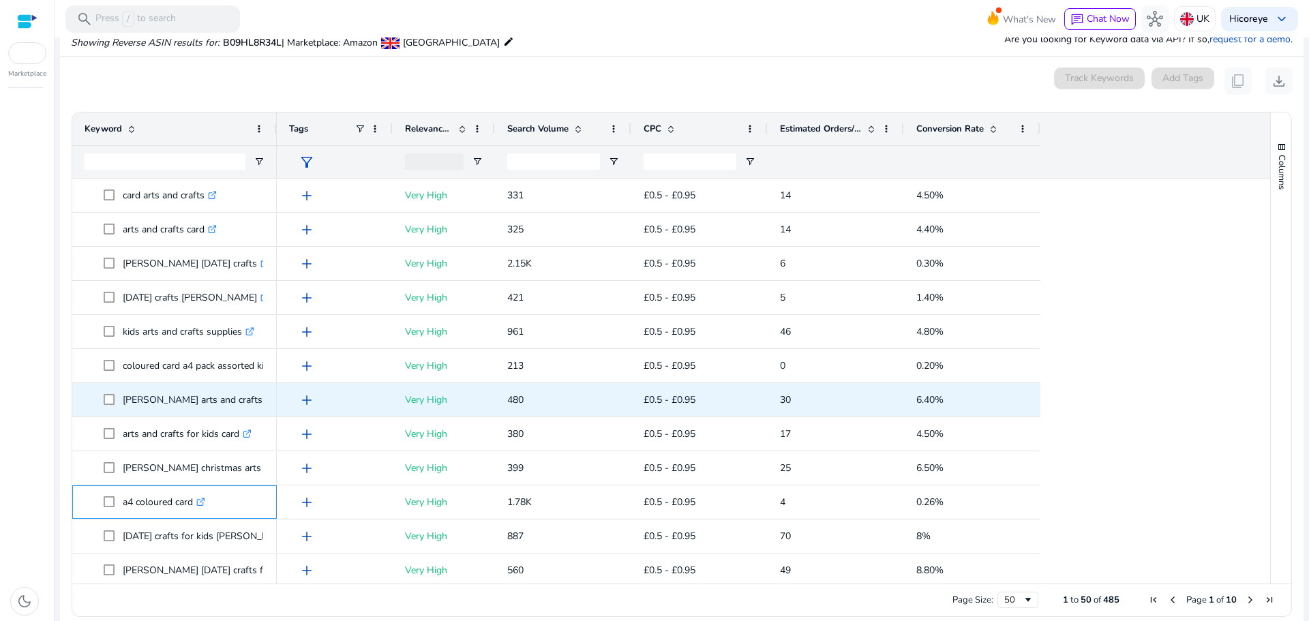
scroll to position [136, 0]
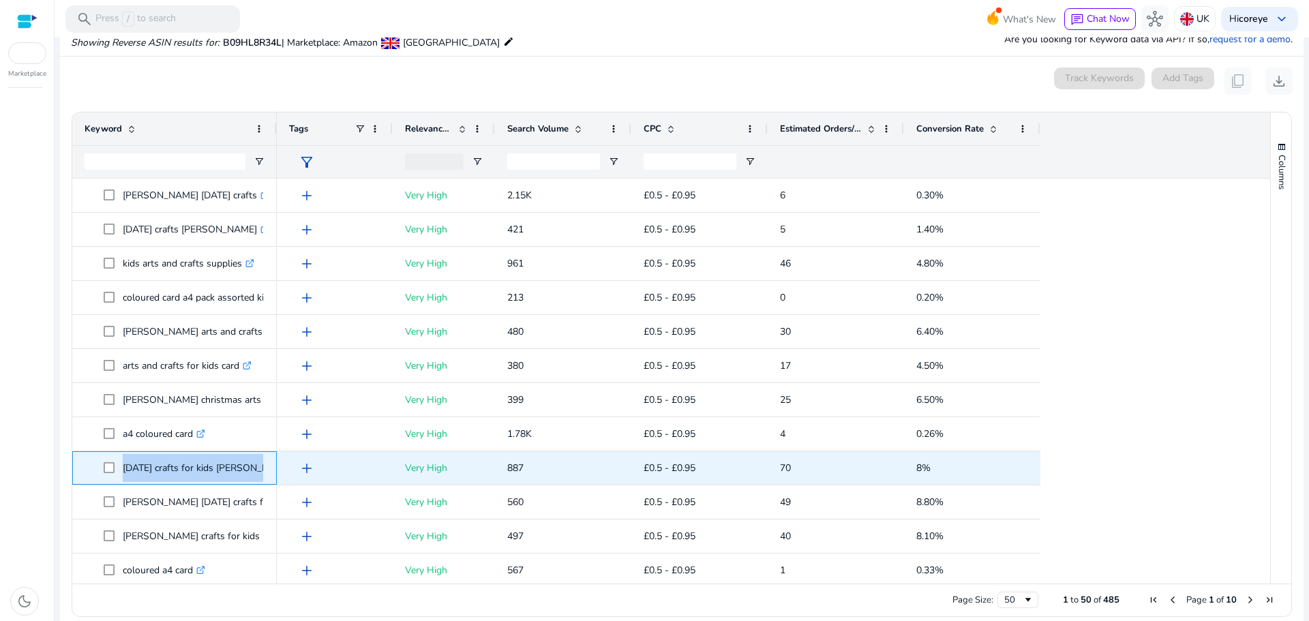
drag, startPoint x: 121, startPoint y: 470, endPoint x: 269, endPoint y: 463, distance: 147.3
click at [269, 463] on div "[DATE] crafts for kids [PERSON_NAME] .st0{fill:#2c8af8}" at bounding box center [174, 467] width 204 height 33
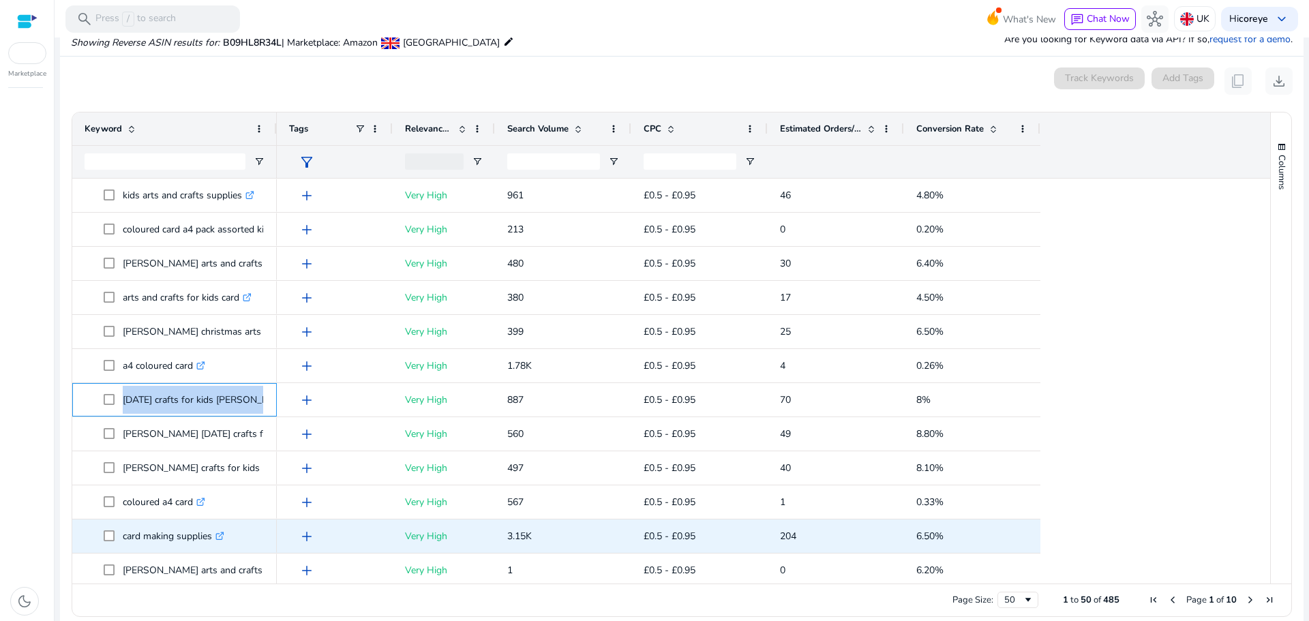
scroll to position [273, 0]
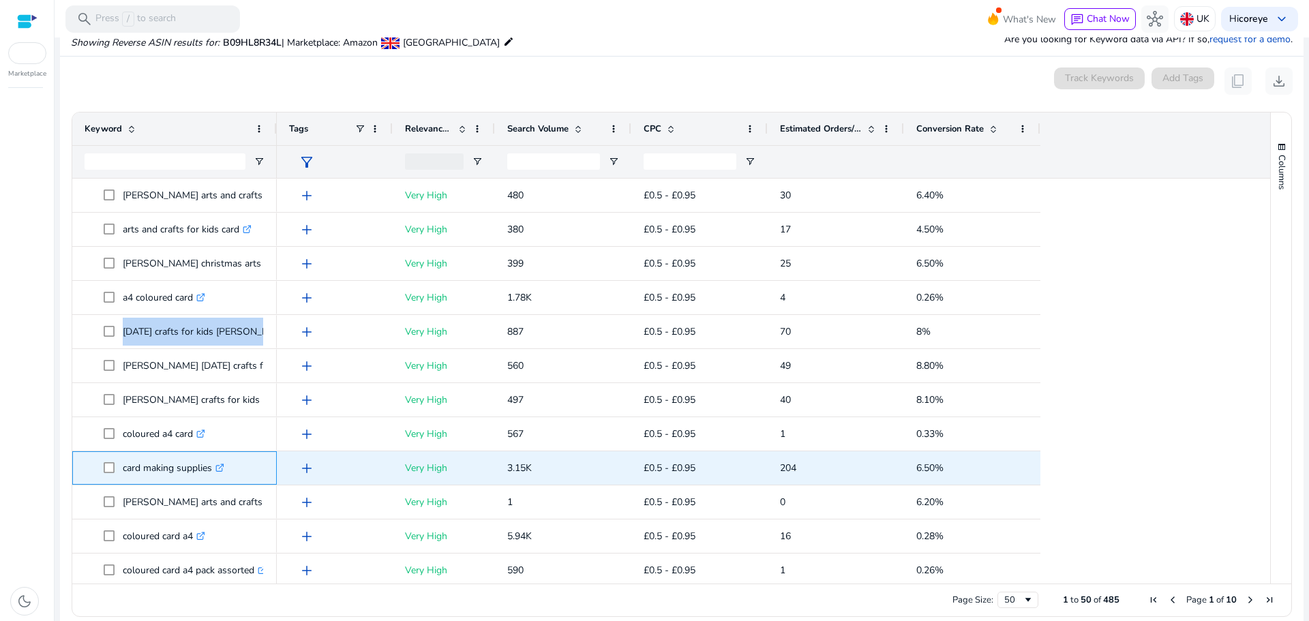
drag, startPoint x: 119, startPoint y: 466, endPoint x: 213, endPoint y: 468, distance: 94.1
click at [213, 468] on span "card making supplies .st0{fill:#2c8af8}" at bounding box center [184, 468] width 161 height 28
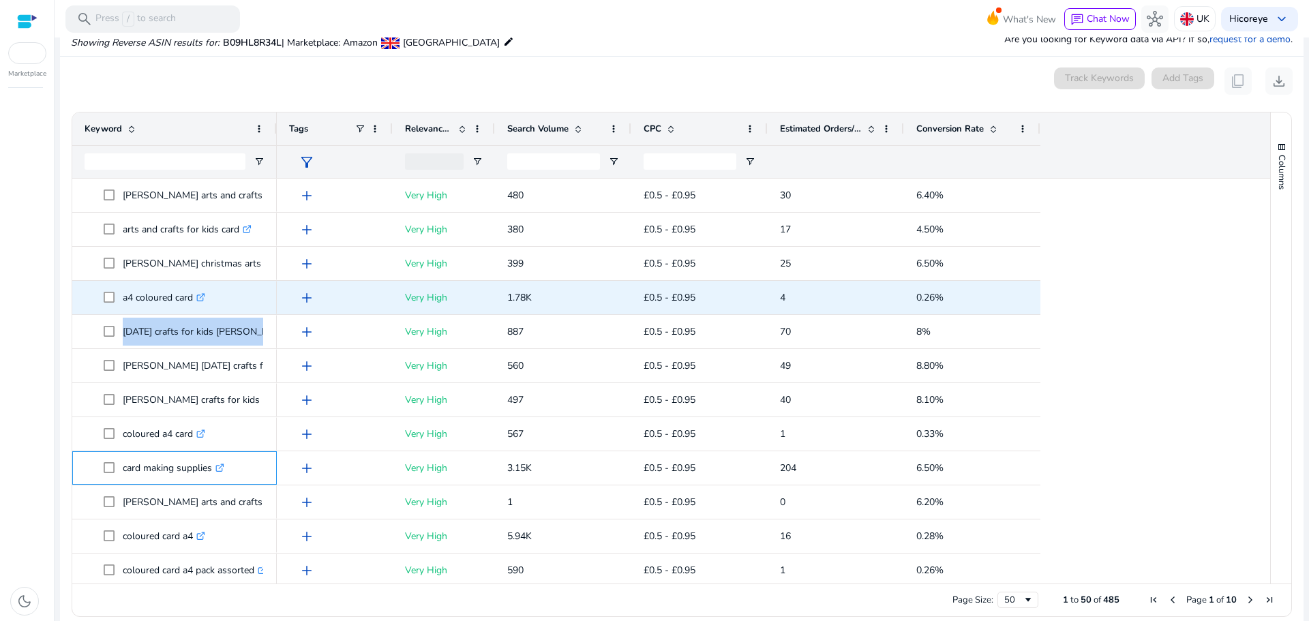
scroll to position [409, 0]
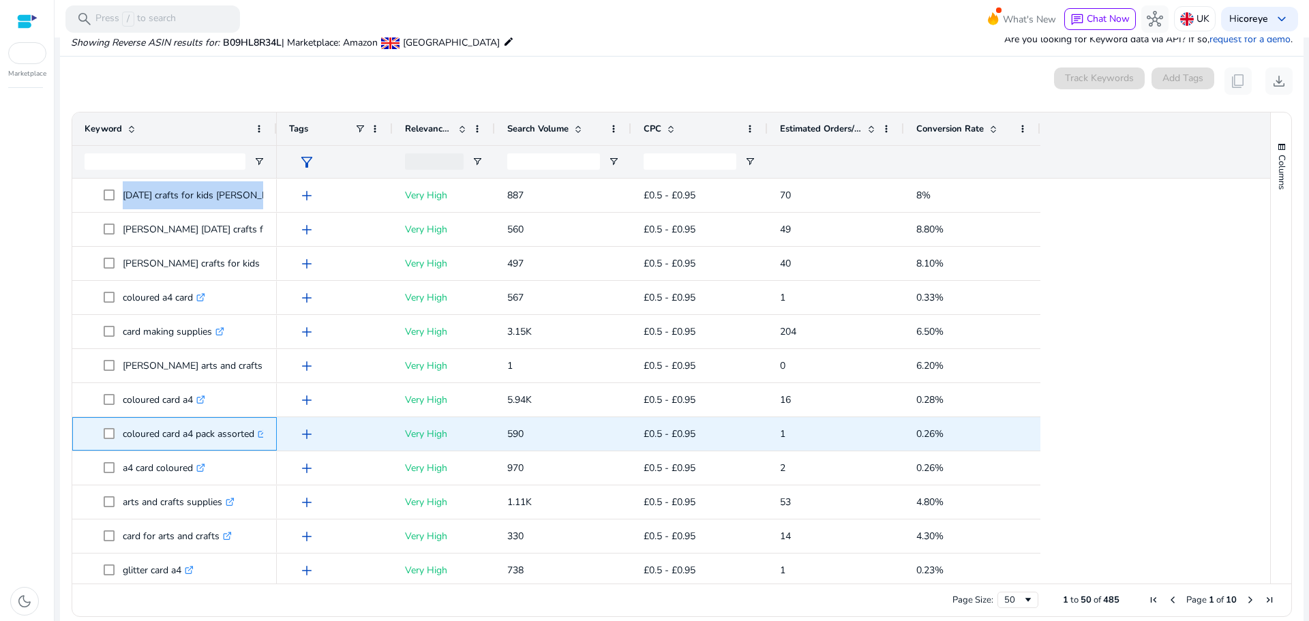
drag, startPoint x: 123, startPoint y: 431, endPoint x: 255, endPoint y: 429, distance: 131.6
click at [255, 429] on p "coloured card a4 pack assorted .st0{fill:#2c8af8}" at bounding box center [195, 434] width 144 height 28
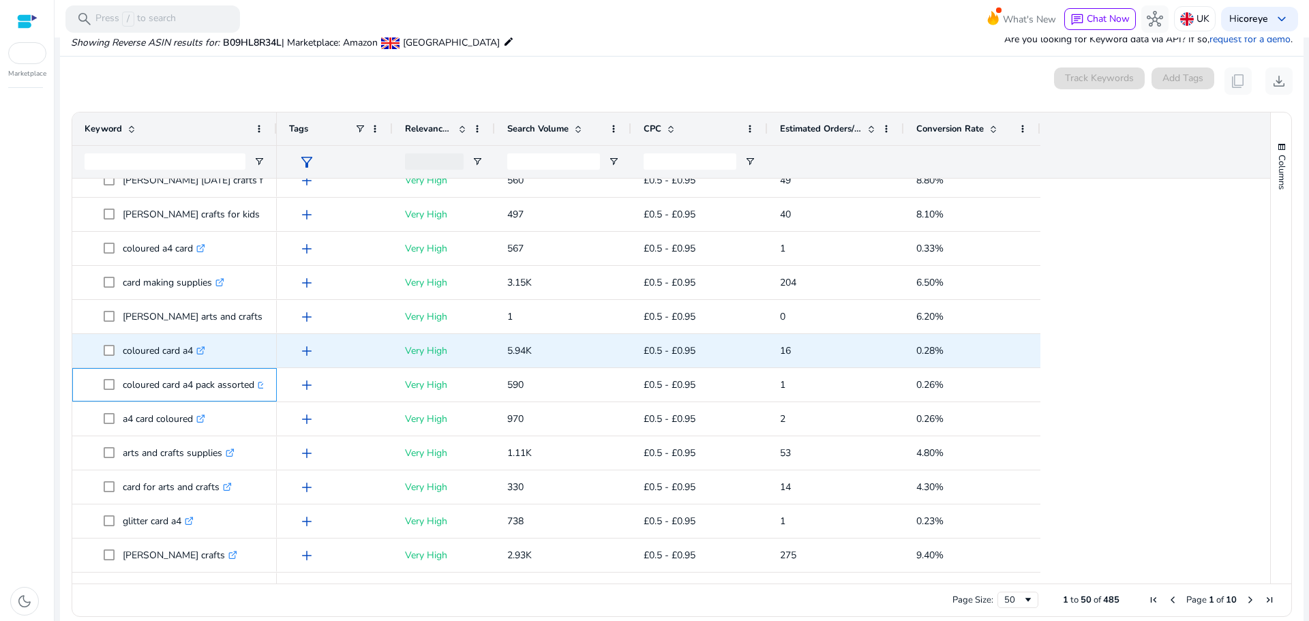
scroll to position [477, 0]
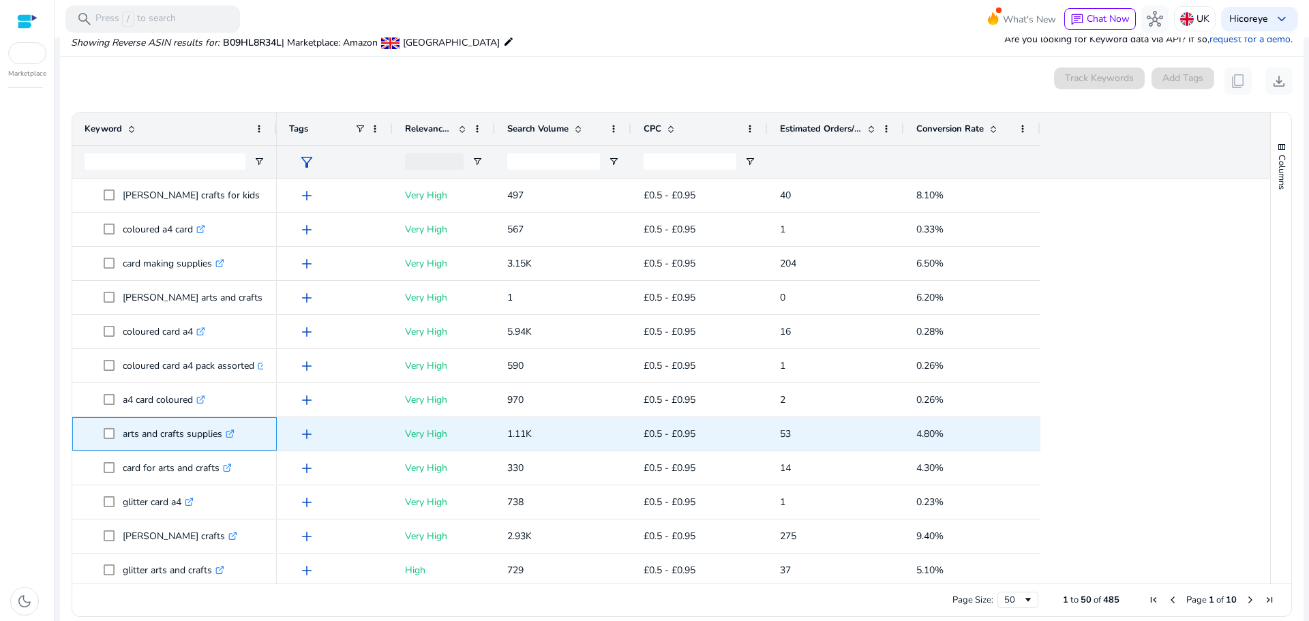
click at [123, 432] on p "arts and crafts supplies .st0{fill:#2c8af8}" at bounding box center [179, 434] width 112 height 28
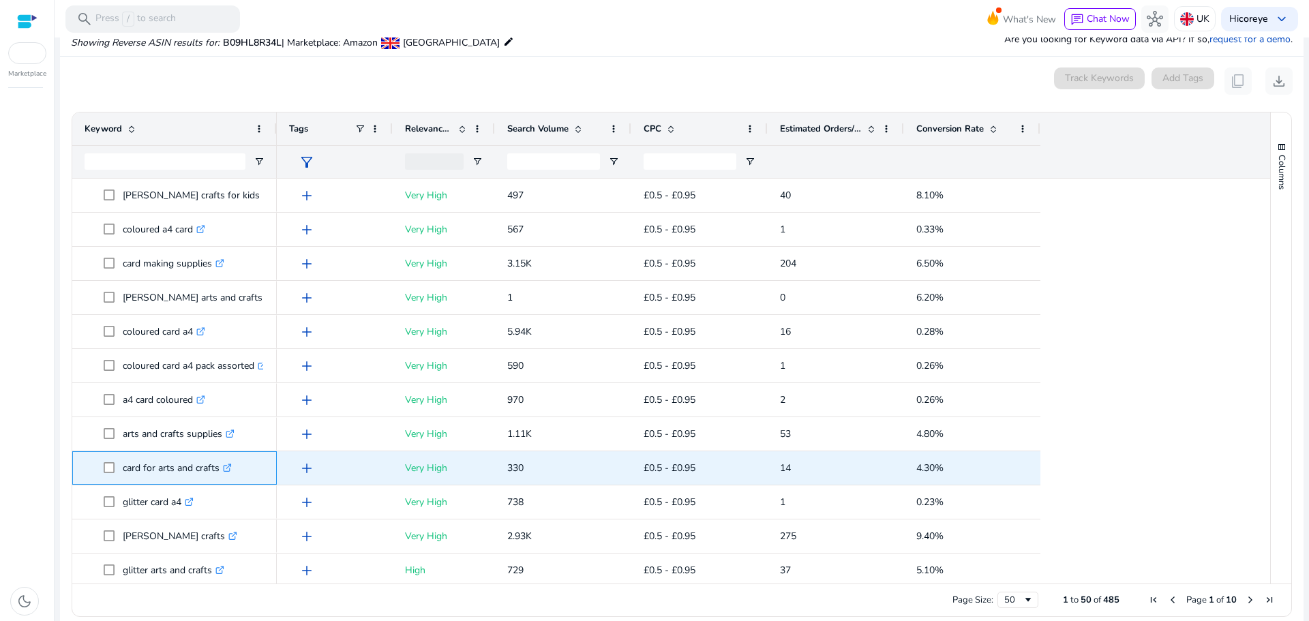
drag, startPoint x: 123, startPoint y: 463, endPoint x: 219, endPoint y: 465, distance: 96.1
click at [219, 465] on p "card for arts and crafts .st0{fill:#2c8af8}" at bounding box center [177, 468] width 109 height 28
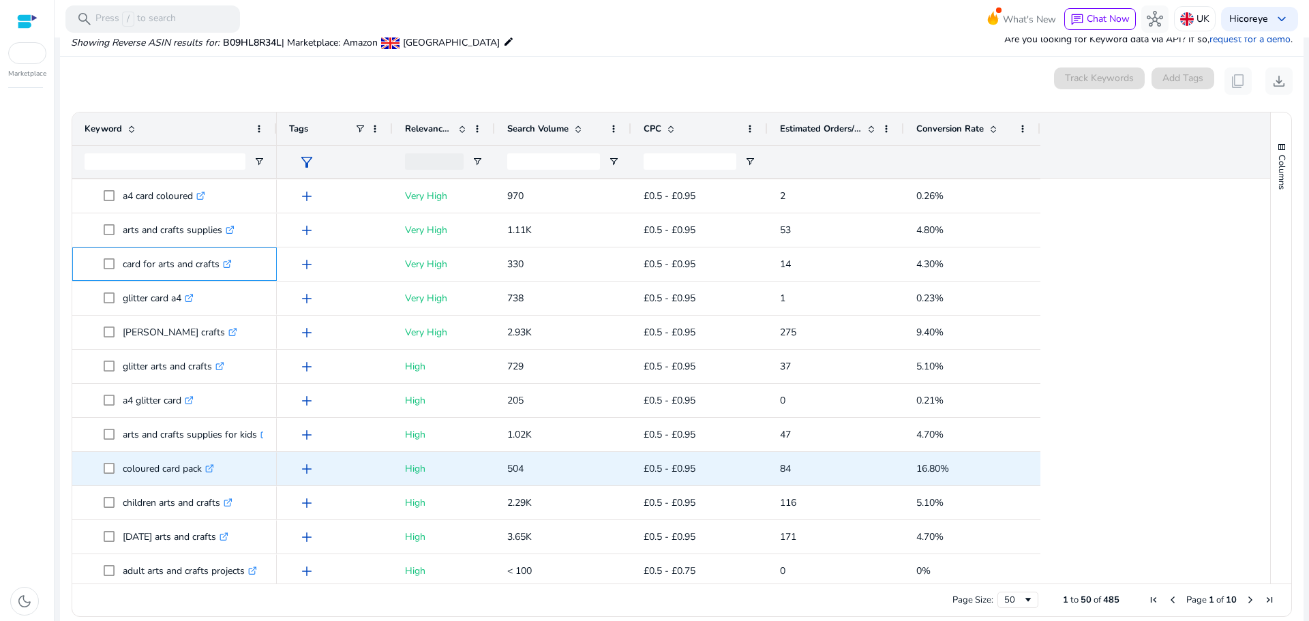
scroll to position [682, 0]
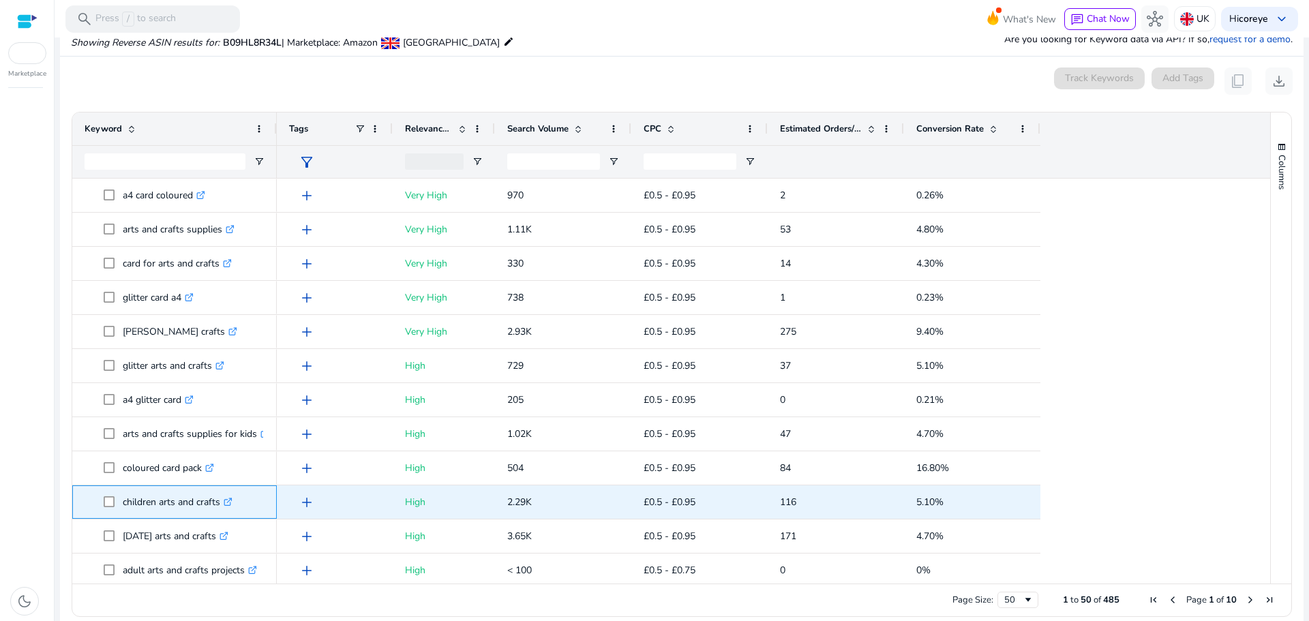
drag, startPoint x: 125, startPoint y: 500, endPoint x: 221, endPoint y: 494, distance: 96.3
click at [221, 495] on p "children arts and crafts .st0{fill:#2c8af8}" at bounding box center [178, 502] width 110 height 28
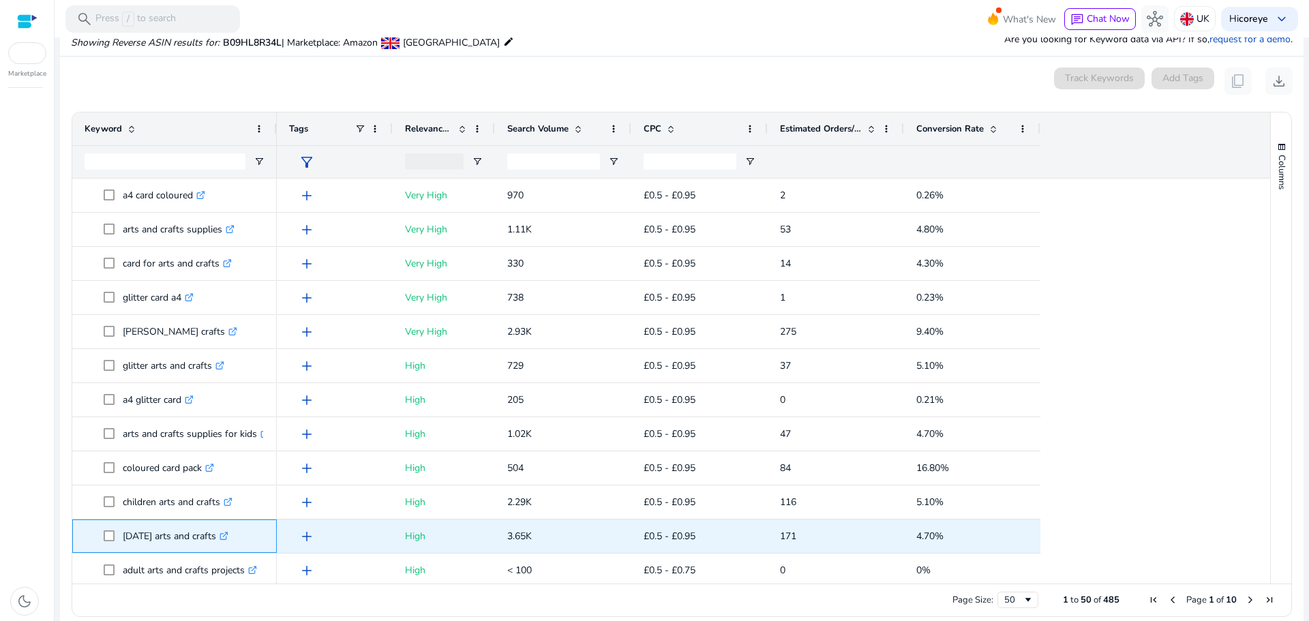
drag, startPoint x: 124, startPoint y: 539, endPoint x: 230, endPoint y: 532, distance: 106.5
click at [228, 532] on p "[DATE] arts and crafts .st0{fill:#2c8af8}" at bounding box center [176, 536] width 106 height 28
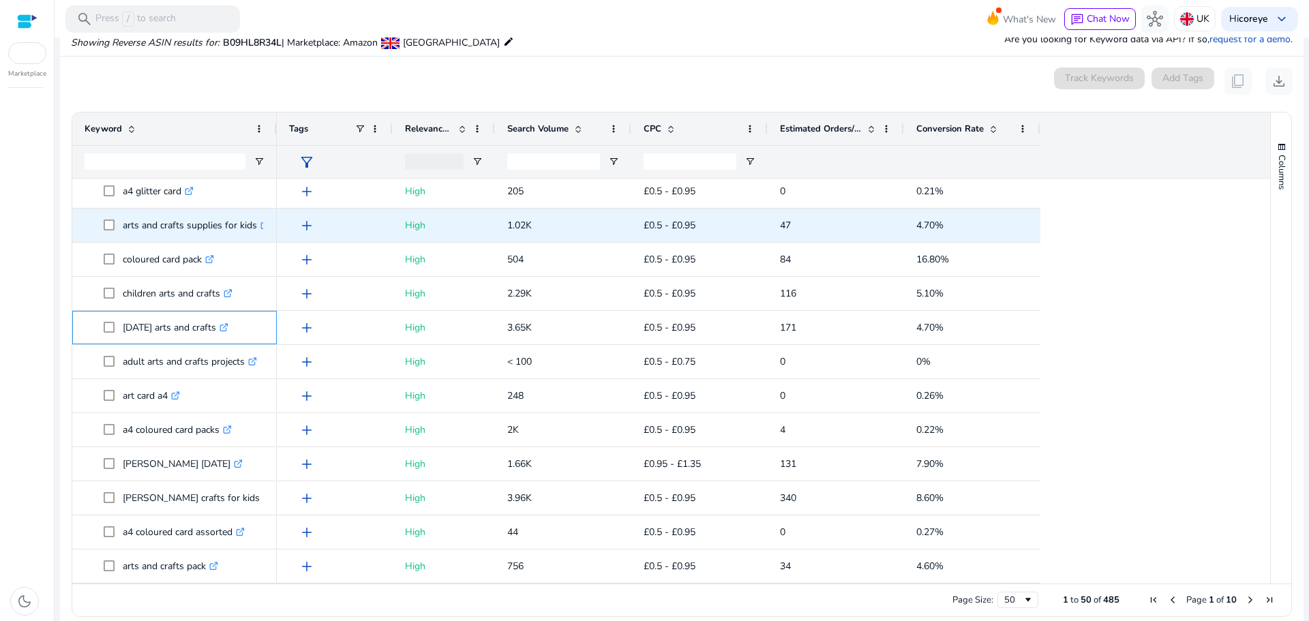
scroll to position [945, 0]
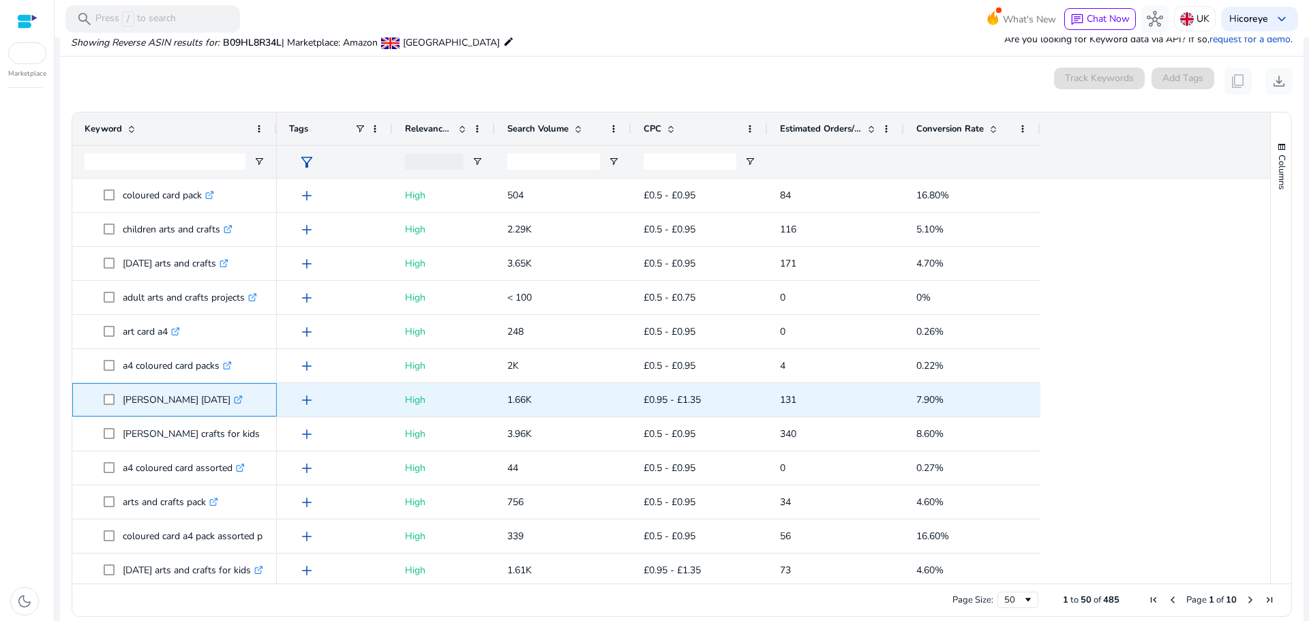
drag, startPoint x: 122, startPoint y: 399, endPoint x: 215, endPoint y: 403, distance: 92.8
click at [215, 403] on span "[PERSON_NAME] [DATE] .st0{fill:#2c8af8}" at bounding box center [184, 400] width 161 height 28
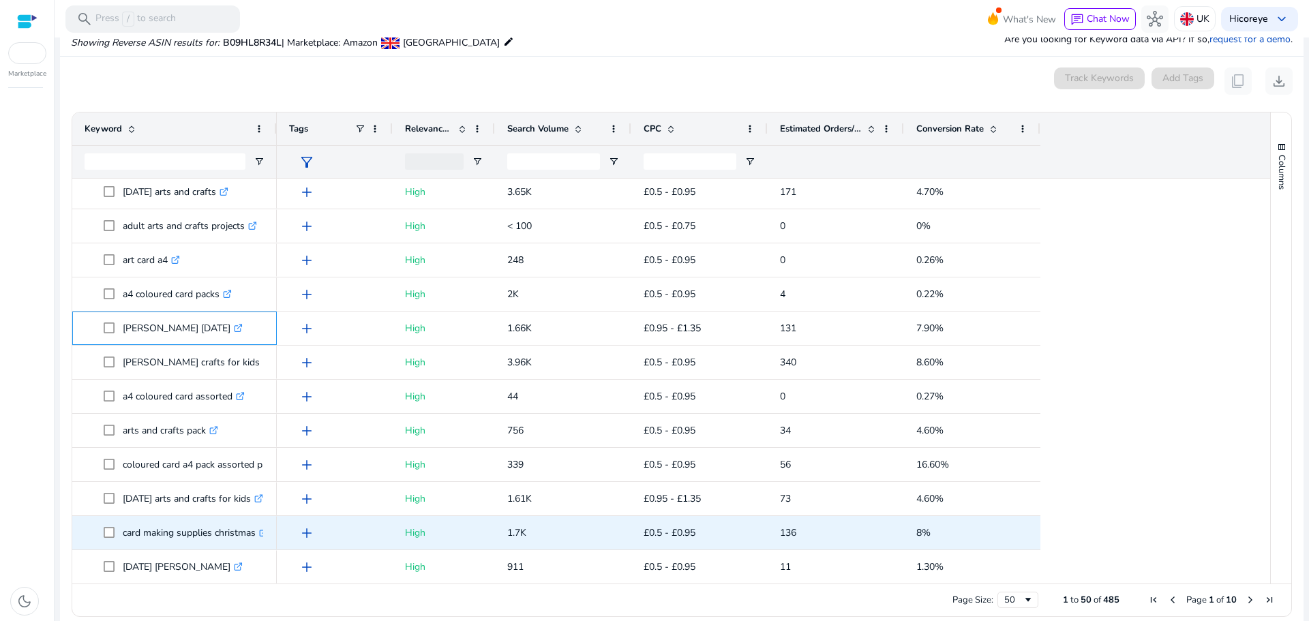
scroll to position [1091, 0]
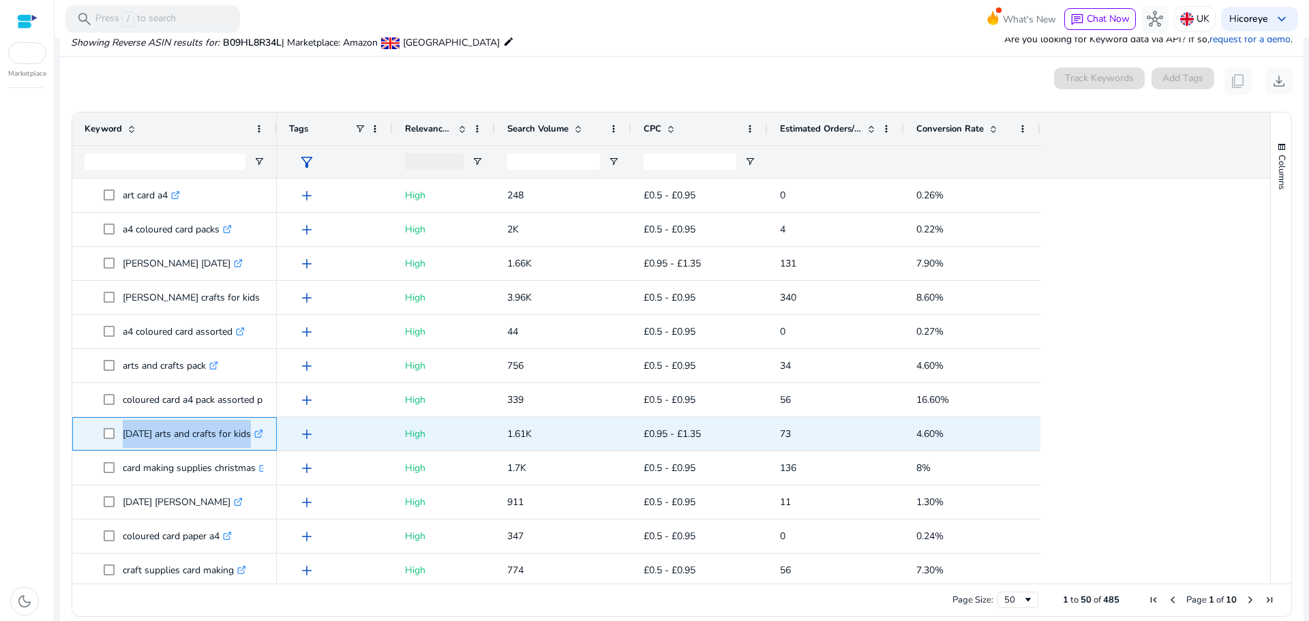
drag, startPoint x: 118, startPoint y: 435, endPoint x: 269, endPoint y: 435, distance: 151.3
click at [269, 435] on div "[DATE] arts and crafts for kids .st0{fill:#2c8af8}" at bounding box center [174, 433] width 204 height 33
